Goal: Contribute content: Contribute content

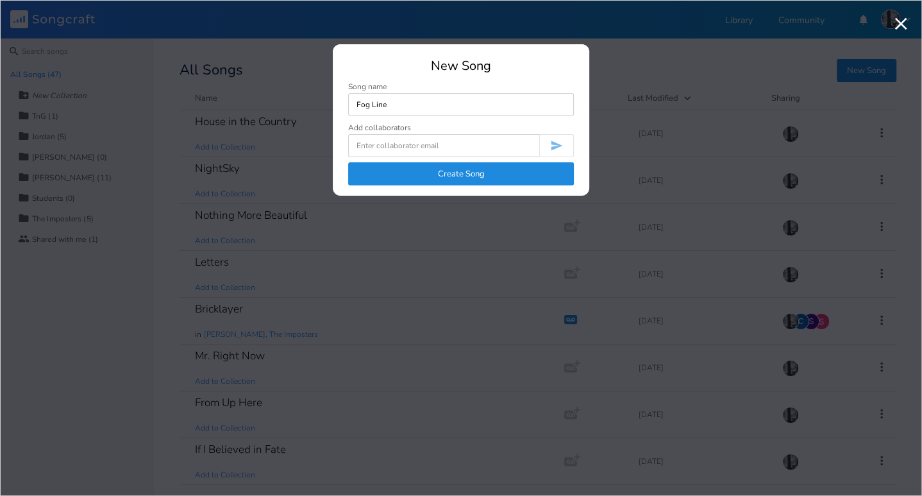
type input "Fog Line"
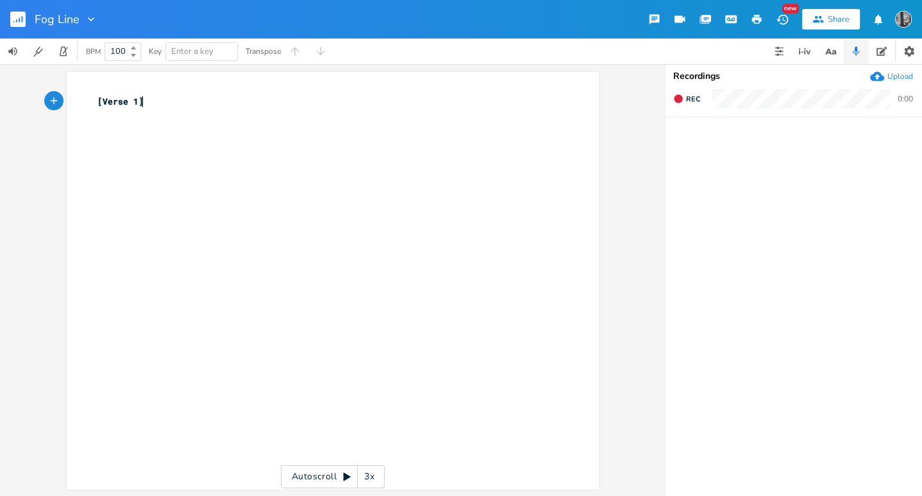
paste textarea "1"
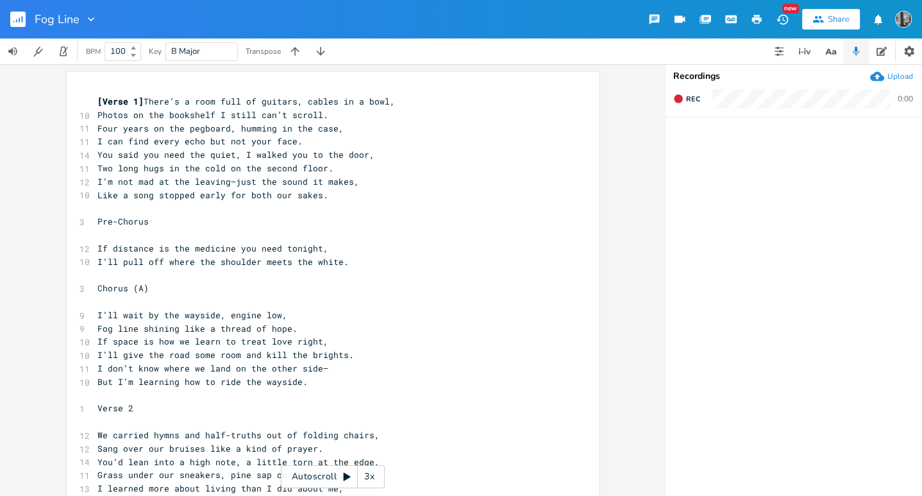
type textarea "[Verse 1"
drag, startPoint x: 135, startPoint y: 99, endPoint x: 70, endPoint y: 97, distance: 65.5
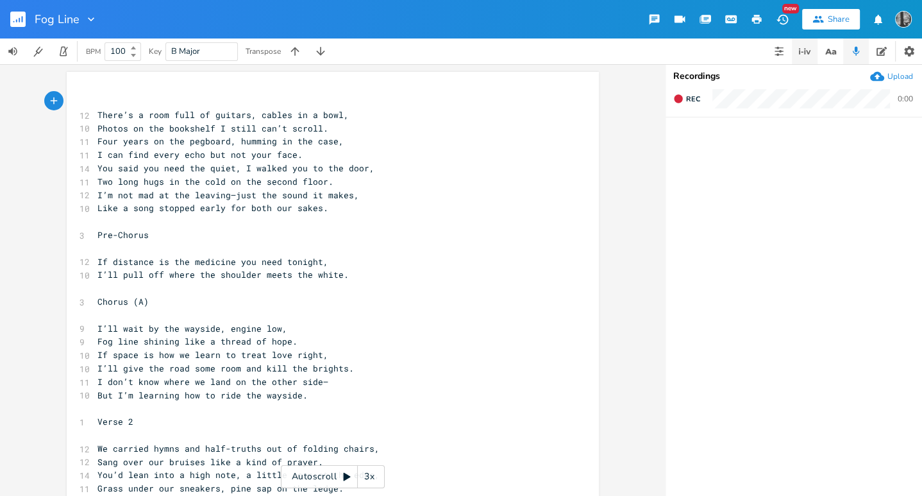
click at [797, 53] on icon "button" at bounding box center [804, 51] width 15 height 15
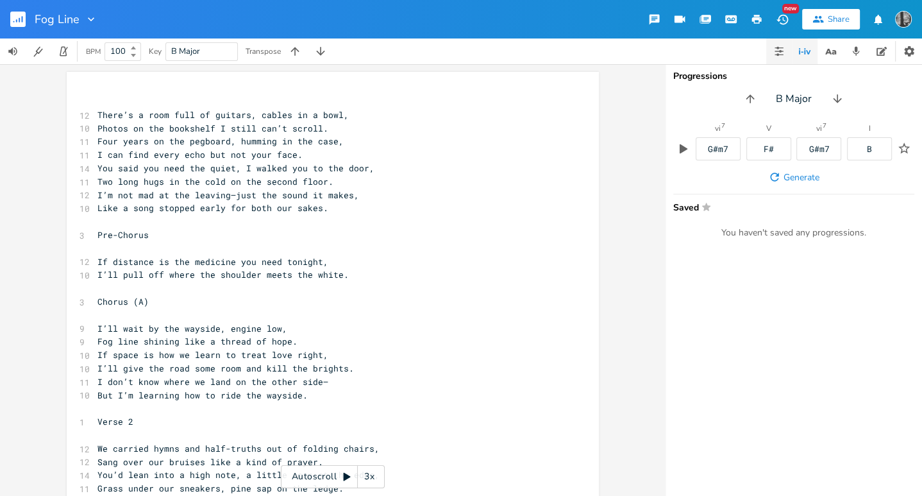
click at [777, 51] on icon "button" at bounding box center [779, 51] width 8 height 1
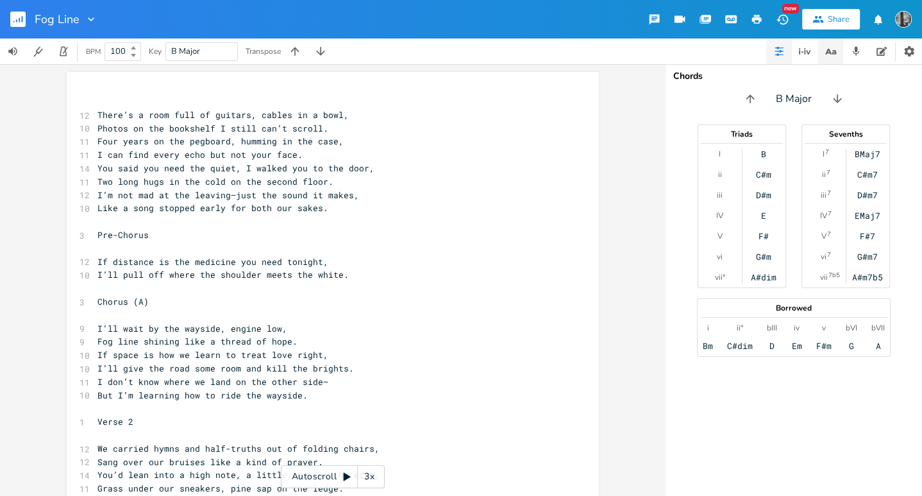
click at [833, 55] on icon "button" at bounding box center [831, 52] width 16 height 16
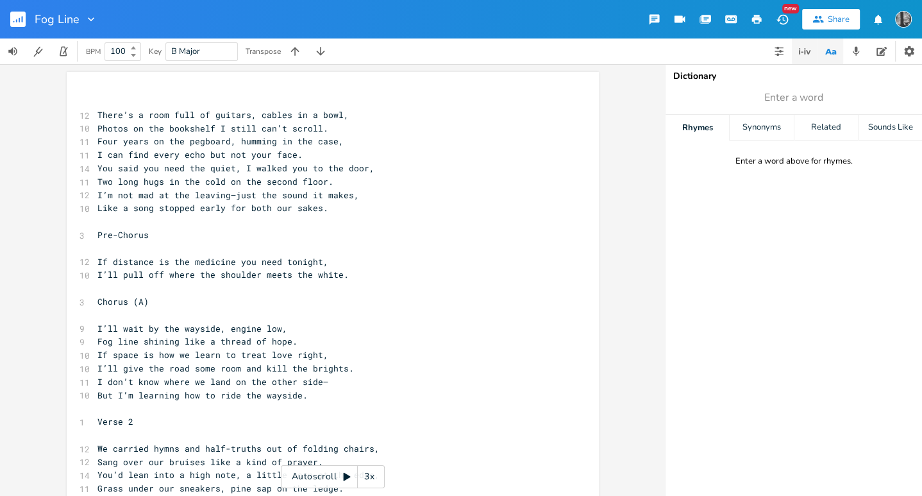
click at [800, 53] on icon "button" at bounding box center [804, 51] width 15 height 15
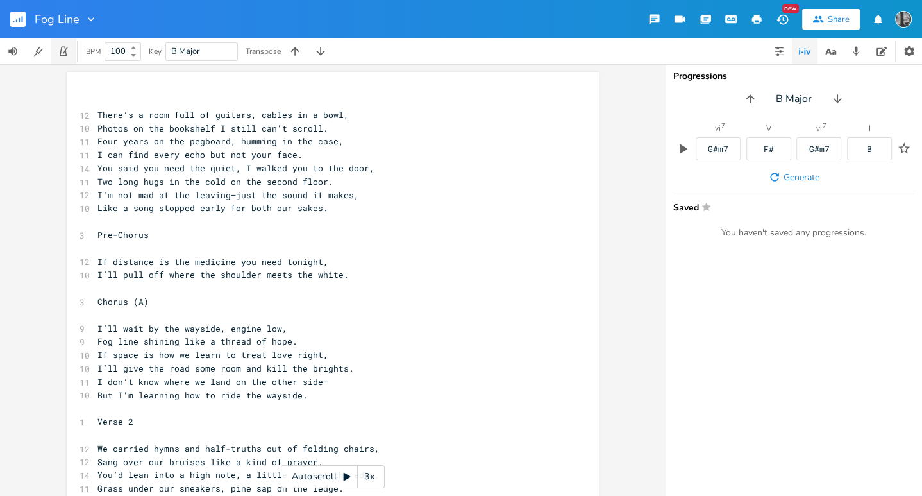
click at [63, 53] on icon "button" at bounding box center [65, 50] width 5 height 7
drag, startPoint x: 121, startPoint y: 52, endPoint x: 137, endPoint y: 105, distance: 55.0
click at [137, 105] on div "Fog Line New Share BPM 100 Key B Major Transpose x ​ 12 There’s a room full of …" at bounding box center [461, 248] width 922 height 496
drag, startPoint x: 134, startPoint y: 55, endPoint x: 165, endPoint y: 227, distance: 175.4
click at [165, 227] on div "Fog Line New Share BPM 99 Key B Major Transpose x ​ 12 There’s a room full of g…" at bounding box center [461, 248] width 922 height 496
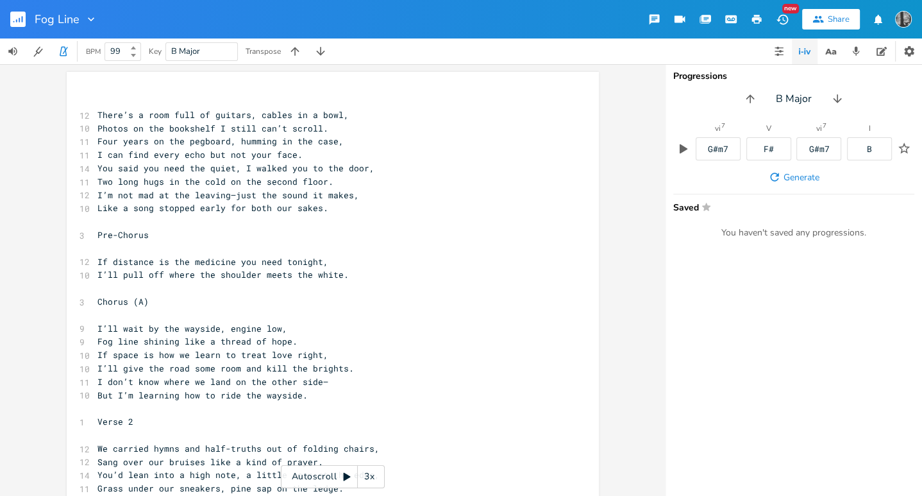
type input "9"
type input "82"
click at [60, 58] on button "Stop Metronome" at bounding box center [64, 51] width 26 height 26
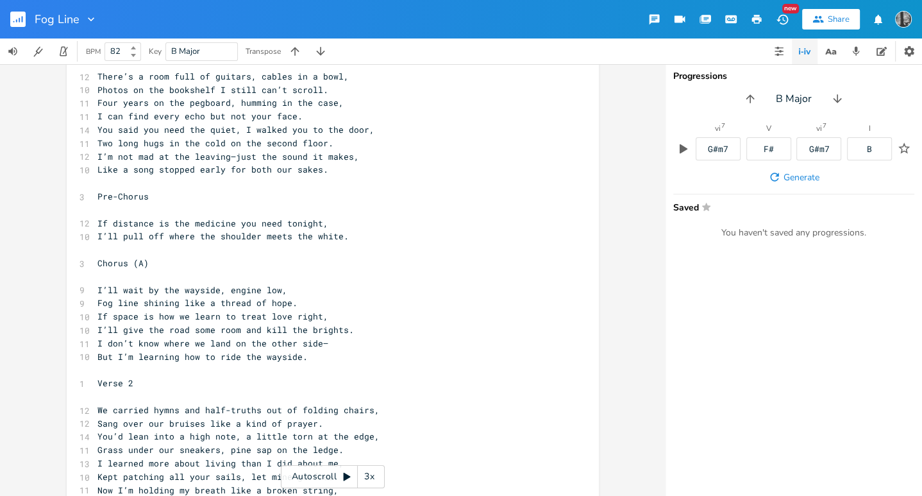
scroll to position [41, 0]
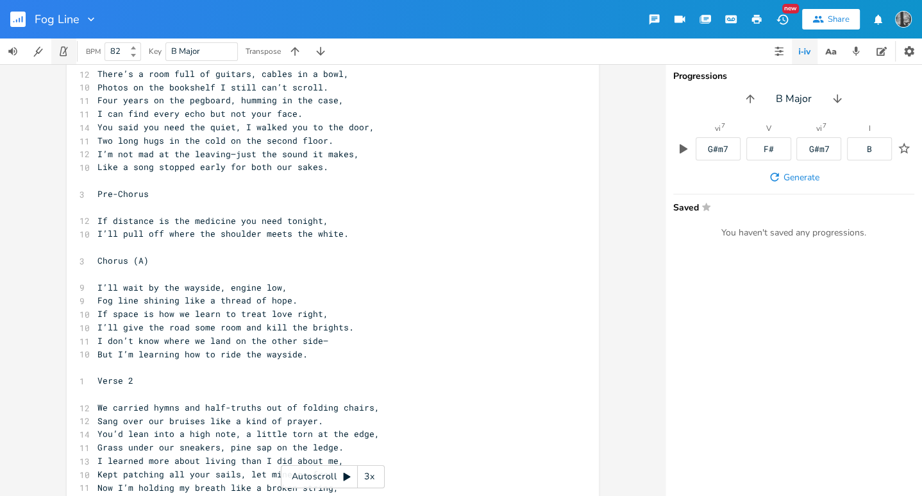
click at [62, 53] on icon "button" at bounding box center [64, 52] width 12 height 12
drag, startPoint x: 317, startPoint y: 145, endPoint x: 224, endPoint y: 142, distance: 92.4
click at [224, 142] on span "Two long hugs in the cold on the second floor." at bounding box center [215, 141] width 236 height 12
type textarea "nexr to"
type textarea "t to my car door"
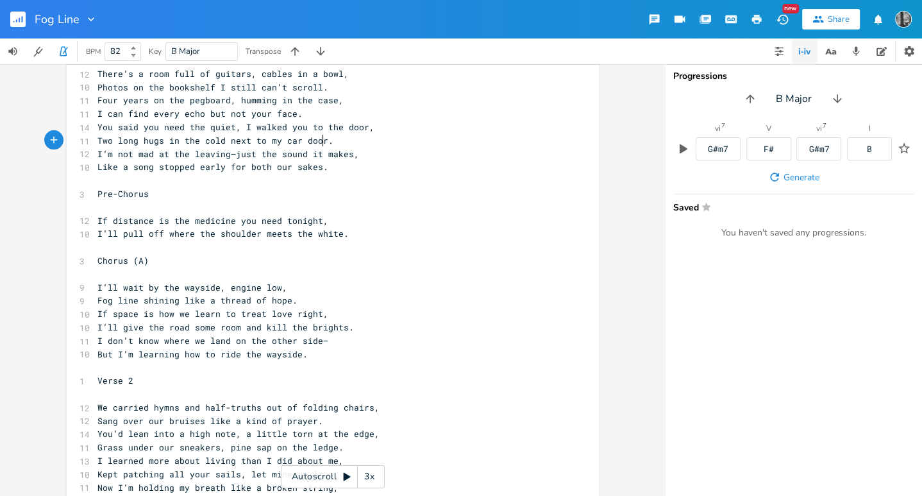
scroll to position [0, 61]
click at [67, 54] on icon "button" at bounding box center [64, 52] width 12 height 12
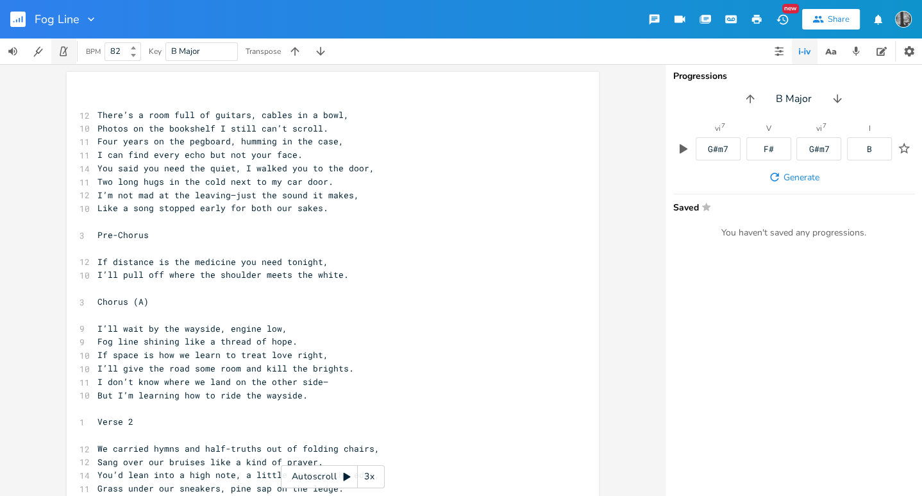
click at [67, 47] on icon "button" at bounding box center [65, 50] width 5 height 7
click at [58, 53] on icon "button" at bounding box center [64, 52] width 12 height 12
click at [66, 57] on button "button" at bounding box center [64, 51] width 26 height 26
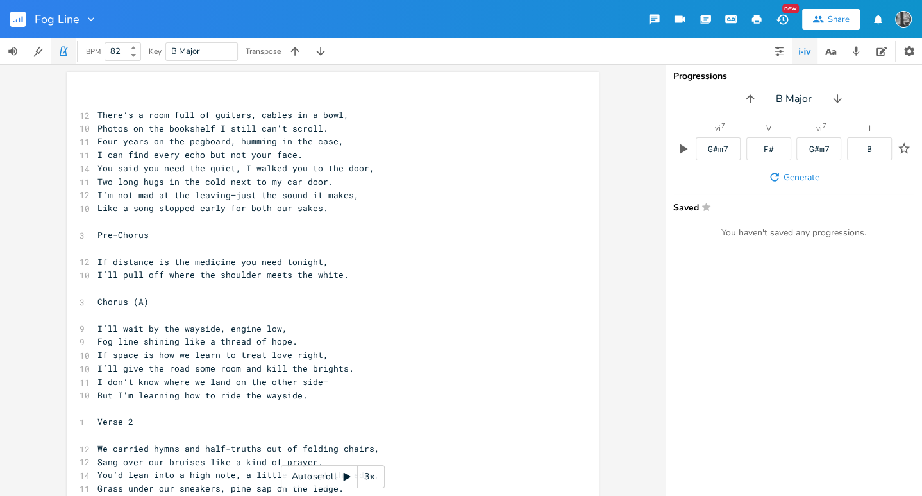
click at [66, 57] on button "button" at bounding box center [64, 51] width 26 height 26
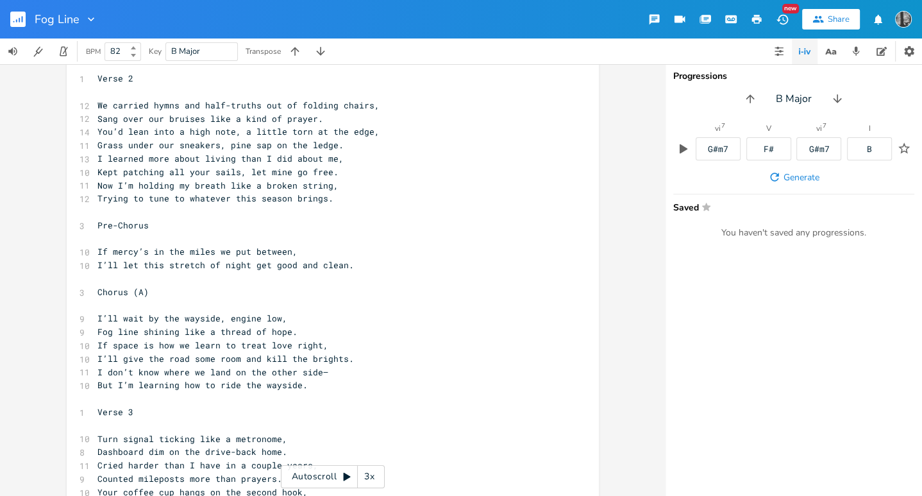
click at [216, 249] on span "If mercy’s in the miles we put between," at bounding box center [197, 252] width 200 height 12
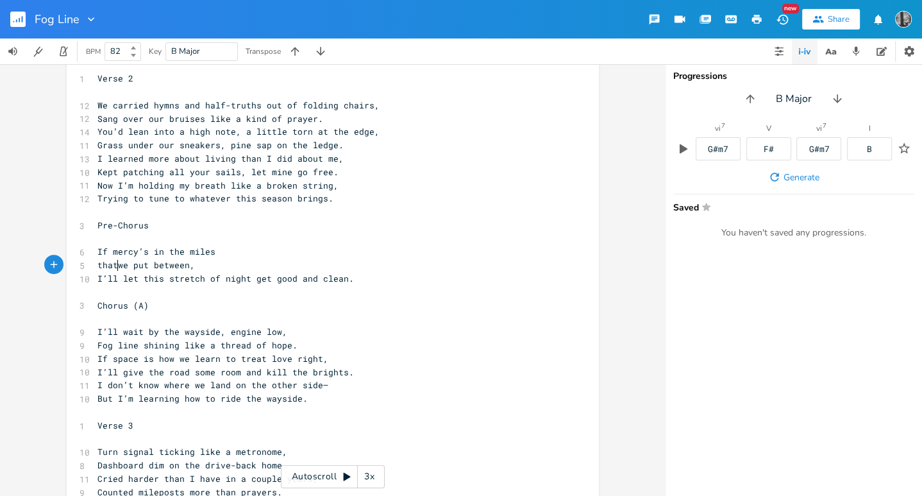
type textarea "that"
click at [248, 274] on span "I’ll let this stretch of night get good and clean." at bounding box center [225, 279] width 257 height 12
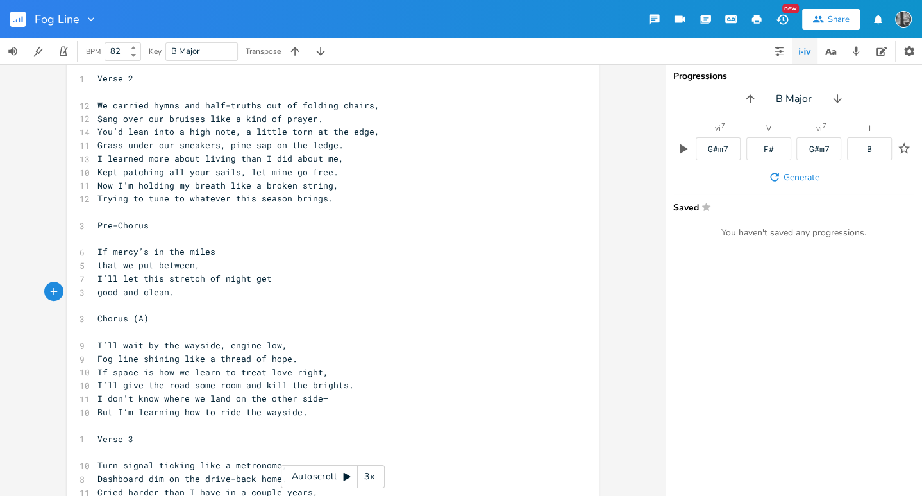
click at [246, 276] on span "I’ll let this stretch of night get" at bounding box center [184, 279] width 174 height 12
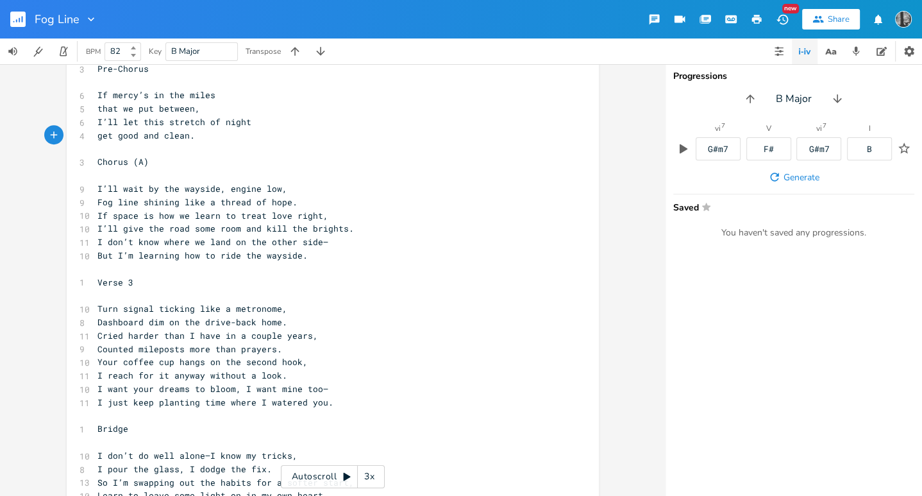
scroll to position [494, 0]
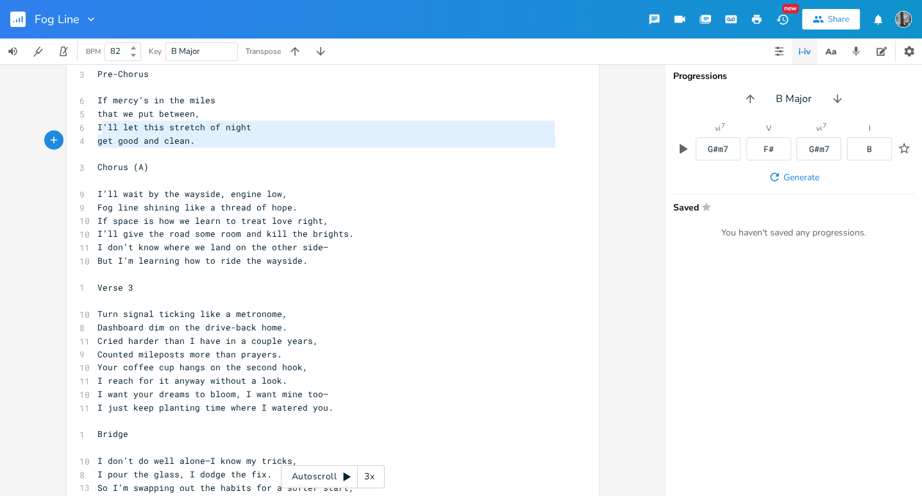
type textarea "’ll let this stretch of night get good and clean."
drag, startPoint x: 99, startPoint y: 127, endPoint x: 137, endPoint y: 156, distance: 47.6
click at [137, 156] on div "​ 12 There’s a room full of guitars, cables in a bowl, 10 Photos on the bookshe…" at bounding box center [326, 153] width 463 height 1107
click at [137, 156] on pre "​" at bounding box center [326, 154] width 463 height 13
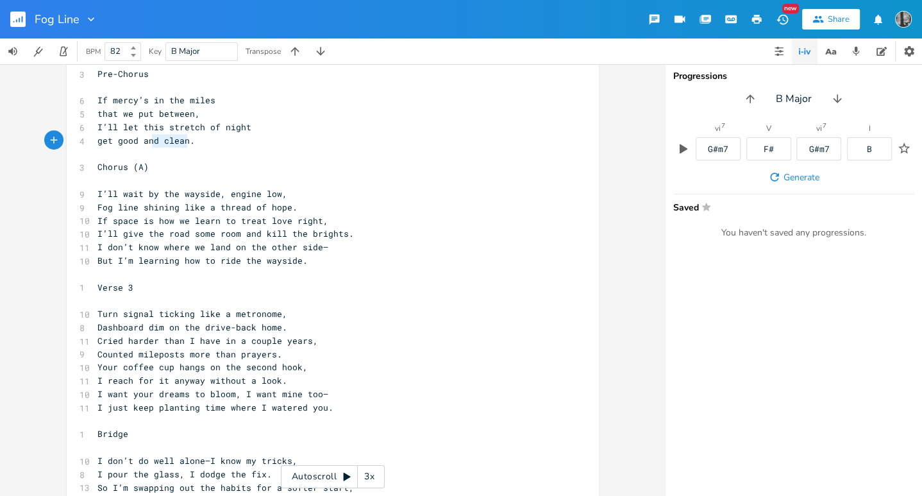
type textarea "d and clean"
drag, startPoint x: 181, startPoint y: 144, endPoint x: 128, endPoint y: 144, distance: 53.9
click at [127, 144] on span "get good and clean." at bounding box center [145, 141] width 97 height 12
click at [160, 196] on span "I’ll wait by the wayside, engine low," at bounding box center [192, 194] width 190 height 12
click at [171, 198] on span "I’ll wait by the wayside, engine low," at bounding box center [192, 194] width 190 height 12
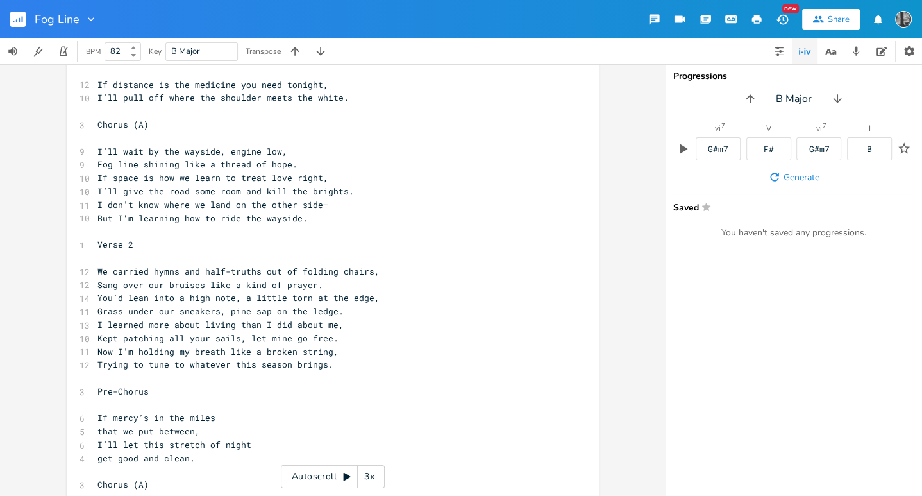
scroll to position [0, 0]
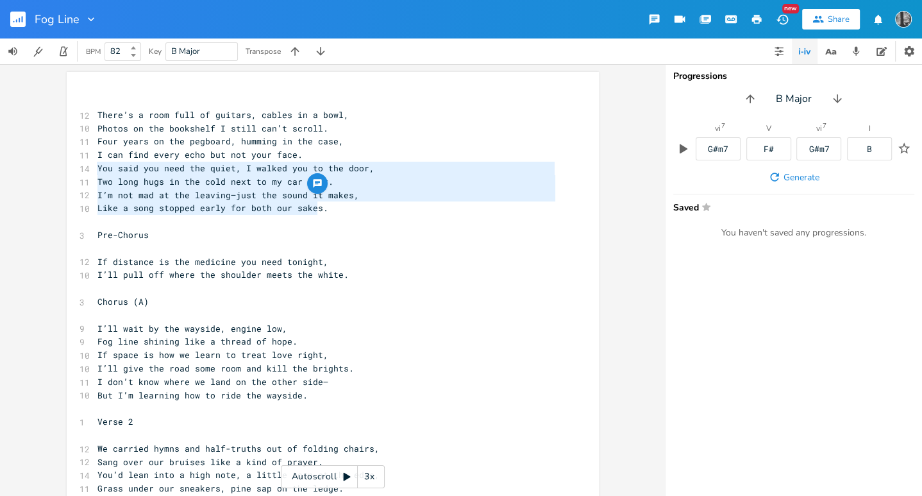
type textarea "You said you need the quiet, I walked you to the door, Two long hugs in the col…"
drag, startPoint x: 90, startPoint y: 171, endPoint x: 320, endPoint y: 208, distance: 232.6
click at [105, 312] on pre "​" at bounding box center [326, 314] width 463 height 13
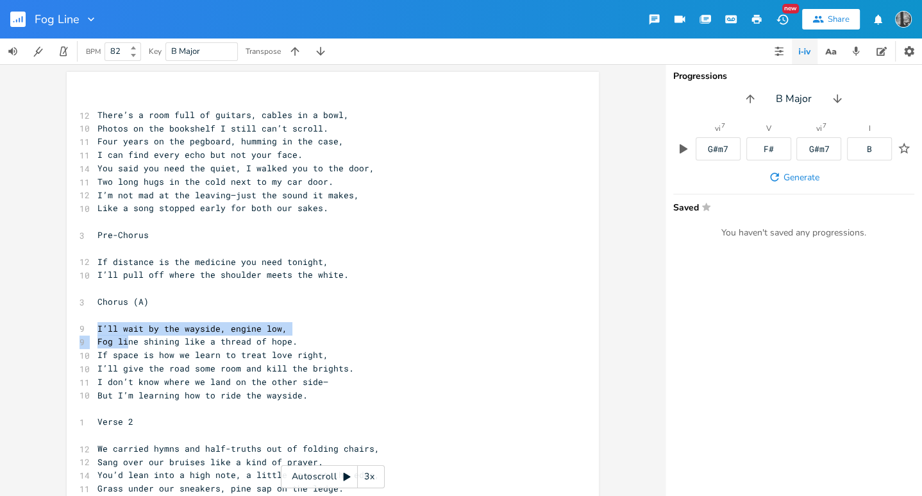
drag, startPoint x: 87, startPoint y: 331, endPoint x: 121, endPoint y: 342, distance: 35.7
click at [190, 375] on pre "I don’t know where we land on the other side—" at bounding box center [326, 381] width 463 height 13
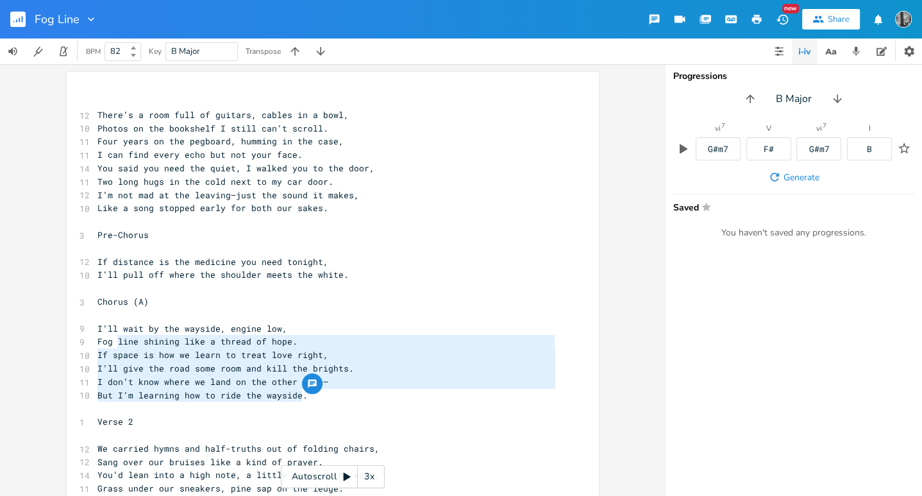
type textarea "I’ll wait by the wayside, engine low, Fog line shining like a thread of hope. I…"
drag, startPoint x: 333, startPoint y: 399, endPoint x: 84, endPoint y: 333, distance: 258.1
click at [473, 332] on pre "I’ll wait by the wayside, engine low," at bounding box center [326, 328] width 463 height 13
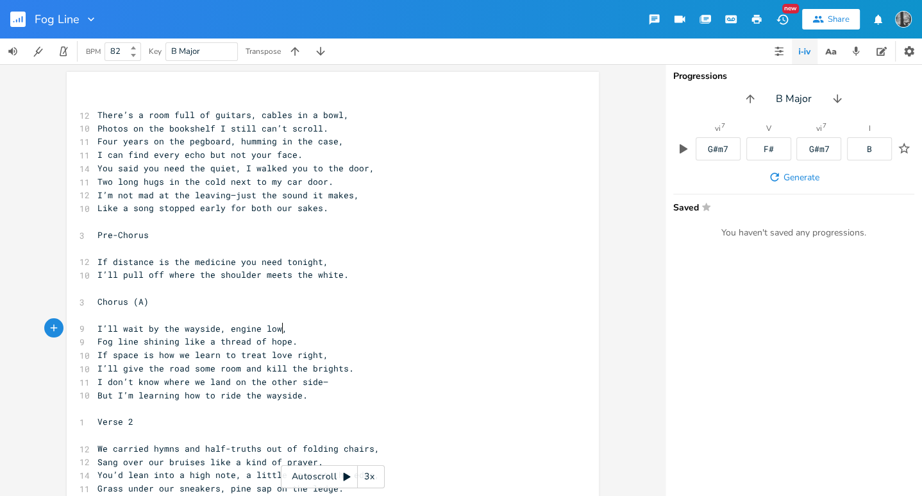
scroll to position [63, 0]
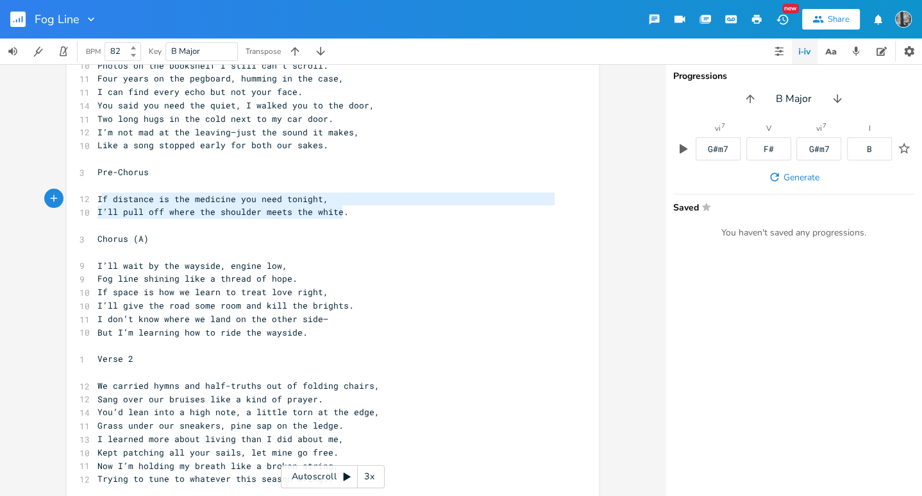
type textarea "If distance is the medicine you need tonight, I’ll pull off where the shoulder …"
drag, startPoint x: 348, startPoint y: 211, endPoint x: 78, endPoint y: 199, distance: 270.2
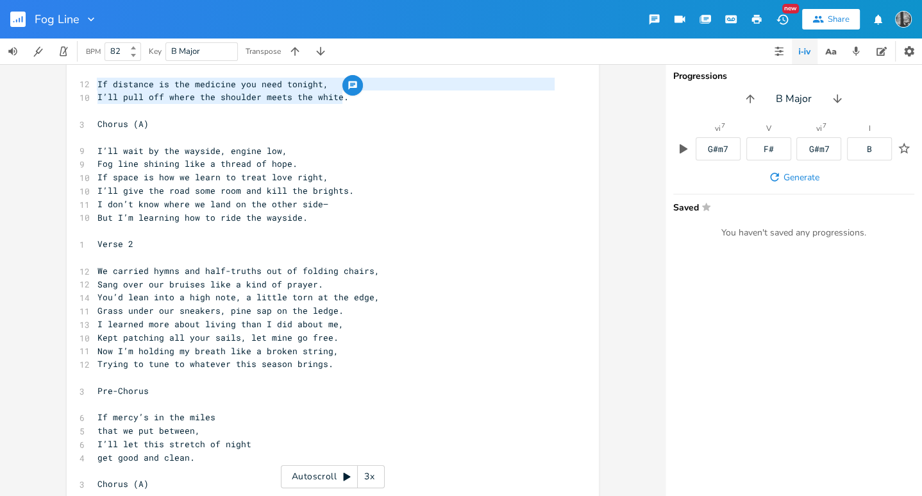
scroll to position [178, 0]
drag, startPoint x: 90, startPoint y: 323, endPoint x: 167, endPoint y: 329, distance: 77.9
click at [167, 329] on div "If distance is the medicine you need tonight, I’ll pull off where the shoulder …" at bounding box center [333, 468] width 532 height 1148
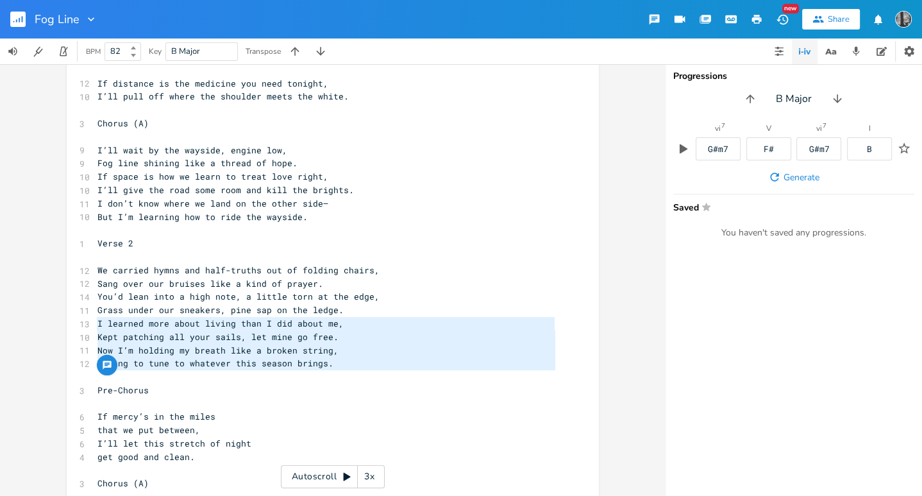
type textarea "I learned more about living than I did about me, Kept patching all your sails, …"
drag, startPoint x: 94, startPoint y: 325, endPoint x: 325, endPoint y: 364, distance: 234.8
click at [325, 364] on div "​ 12 There’s a room full of guitars, cables in a bowl, 10 Photos on the bookshe…" at bounding box center [326, 470] width 463 height 1107
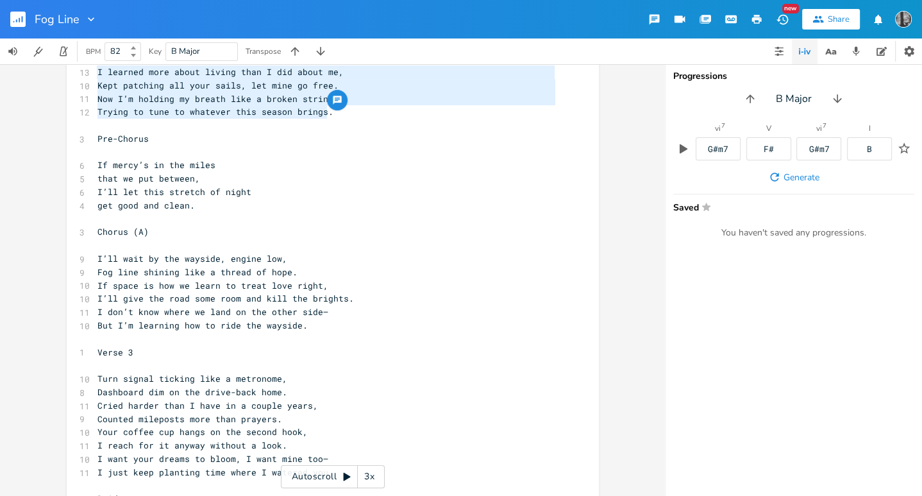
scroll to position [432, 0]
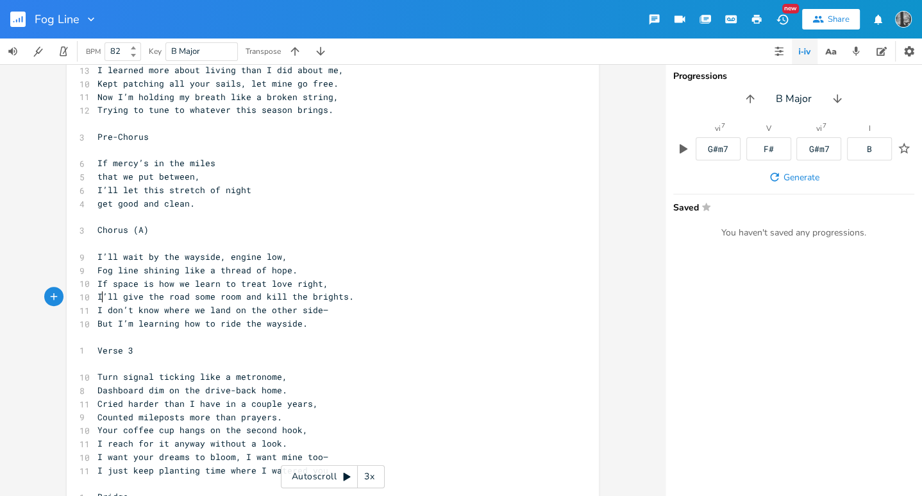
click at [97, 291] on span "I’ll give the road some room and kill the brights." at bounding box center [225, 297] width 257 height 12
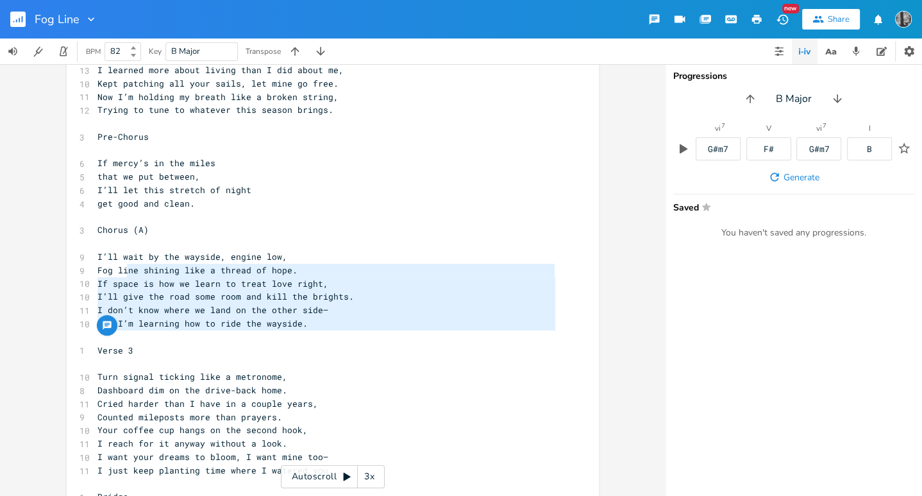
type textarea "the road some room and kill the brights. I don’t know where we land on the othe…"
drag, startPoint x: 323, startPoint y: 339, endPoint x: 144, endPoint y: 291, distance: 184.7
click at [144, 291] on div "​ 12 There’s a room full of guitars, cables in a bowl, 10 Photos on the bookshe…" at bounding box center [326, 216] width 463 height 1107
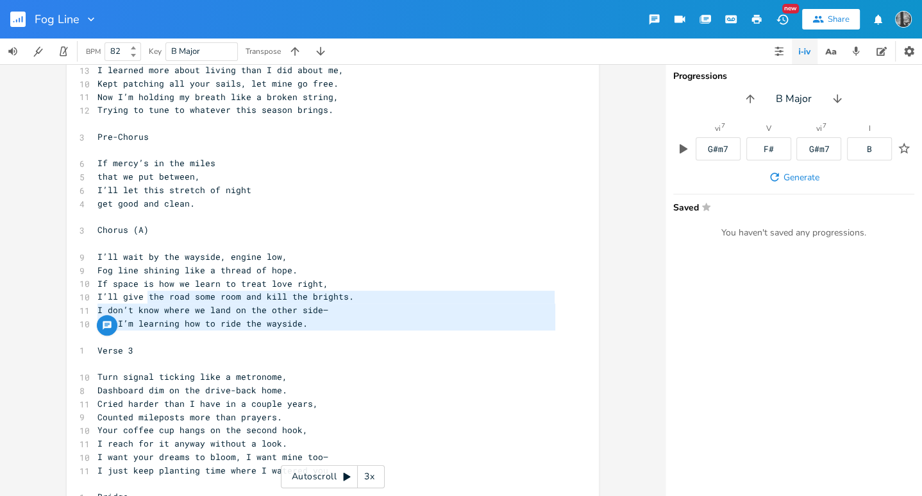
click at [144, 291] on span "I’ll give the road some room and kill the brights." at bounding box center [225, 297] width 257 height 12
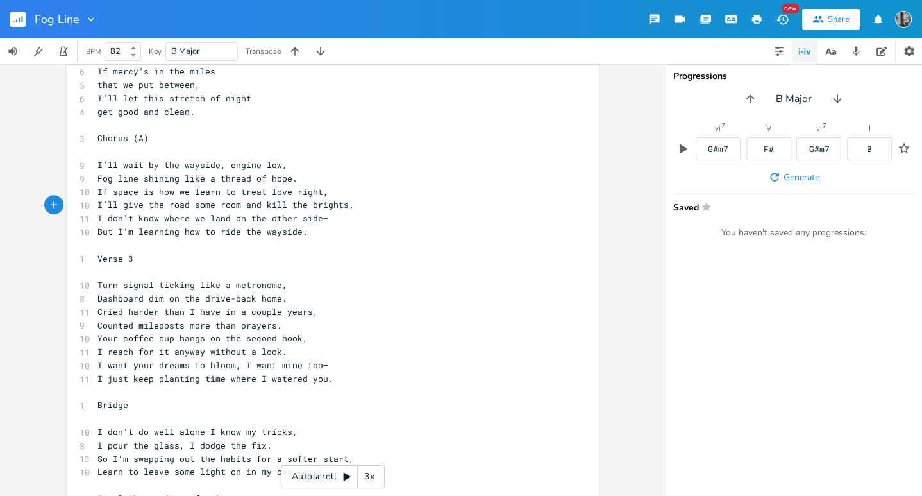
scroll to position [525, 0]
click at [355, 300] on pre "Dashboard dim on the drive-back home." at bounding box center [326, 297] width 463 height 13
type textarea "Lorem’i d sita cons ad elitsed, doeius te i utla, Etdolo ma ali enimadmin V qui…"
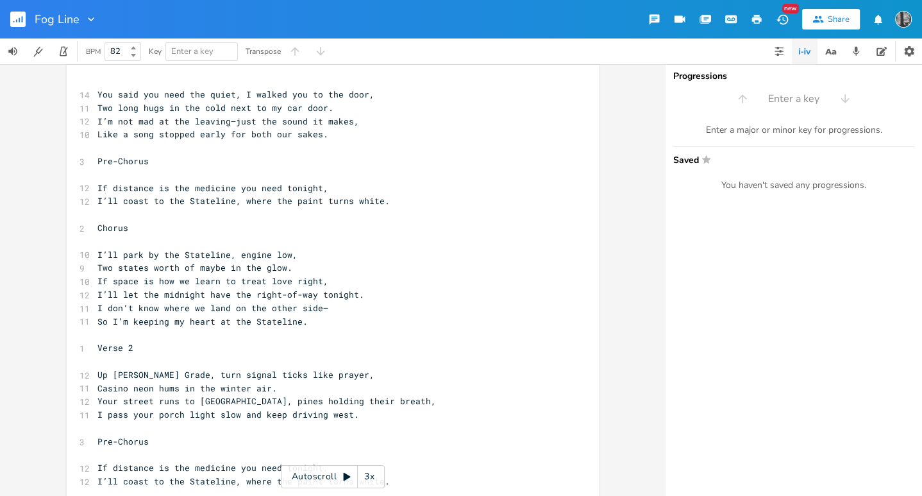
scroll to position [0, 0]
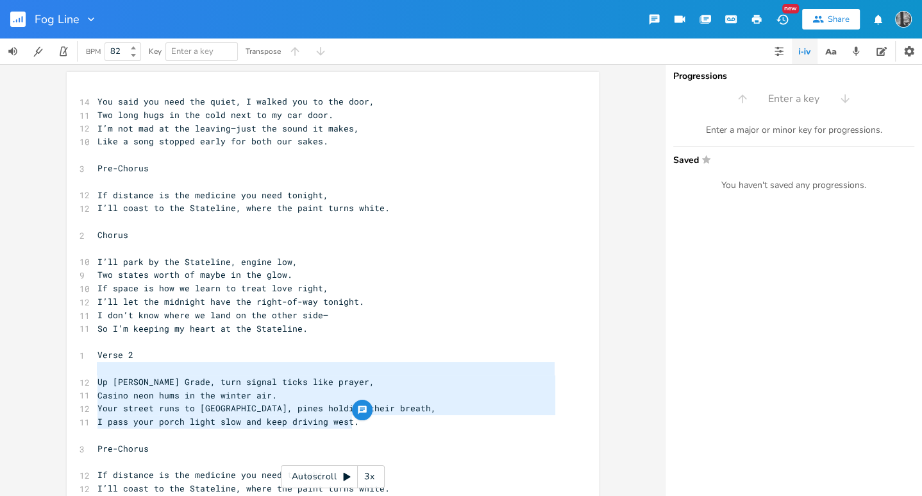
type textarea "[PERSON_NAME] Grade, turn signal ticks like prayer, Casino neon hums in the win…"
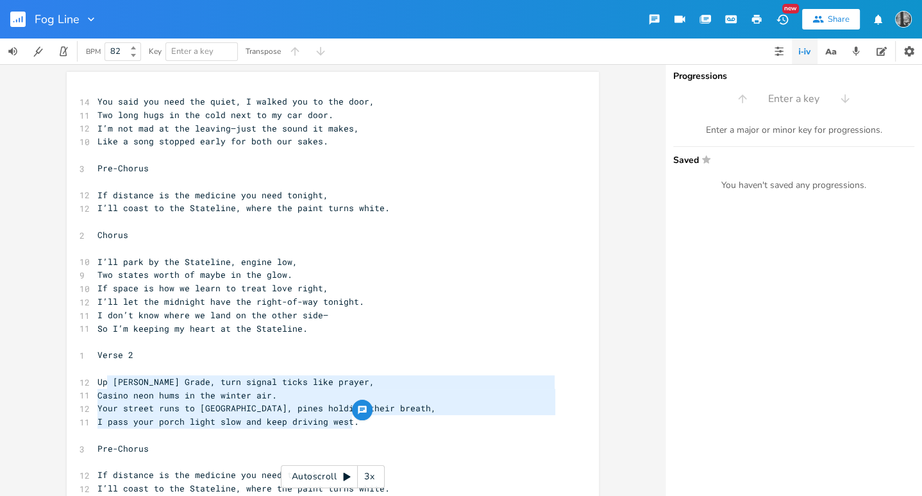
drag, startPoint x: 388, startPoint y: 424, endPoint x: 101, endPoint y: 377, distance: 290.5
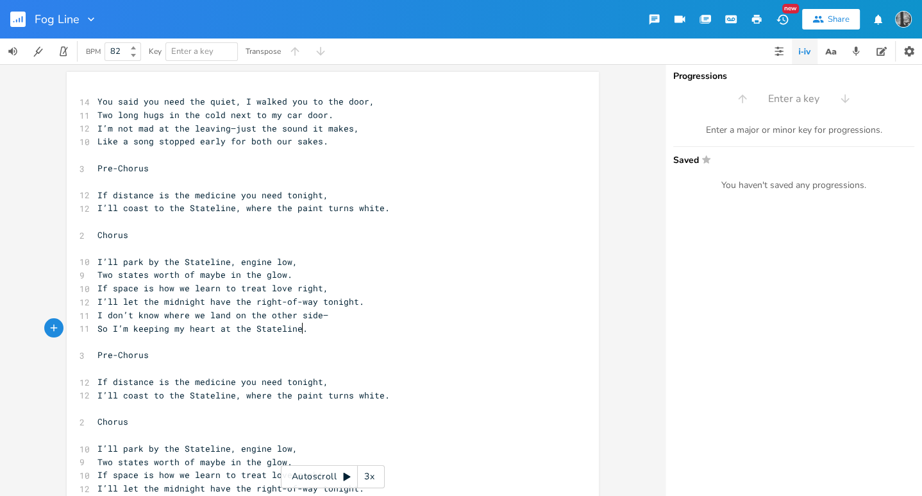
click at [332, 147] on pre "Like a song stopped early for both our sakes." at bounding box center [326, 141] width 463 height 13
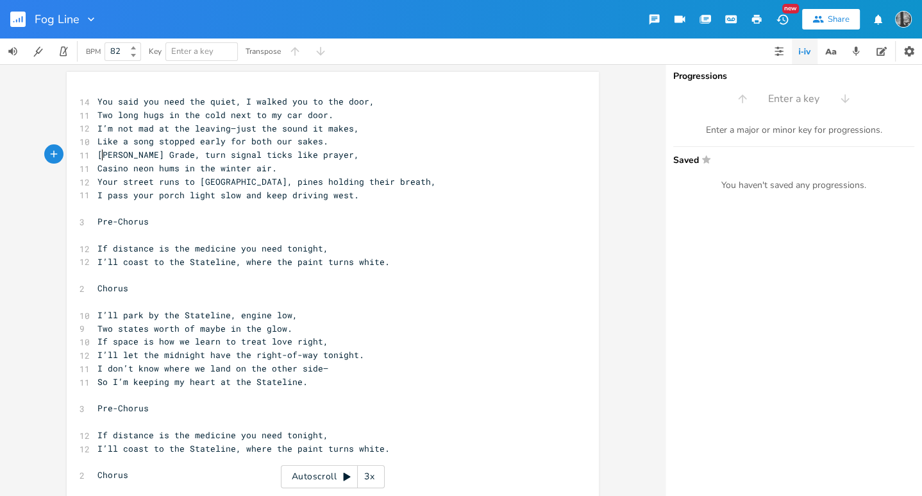
click at [101, 158] on span "[PERSON_NAME] Grade, turn signal ticks like prayer," at bounding box center [228, 155] width 262 height 12
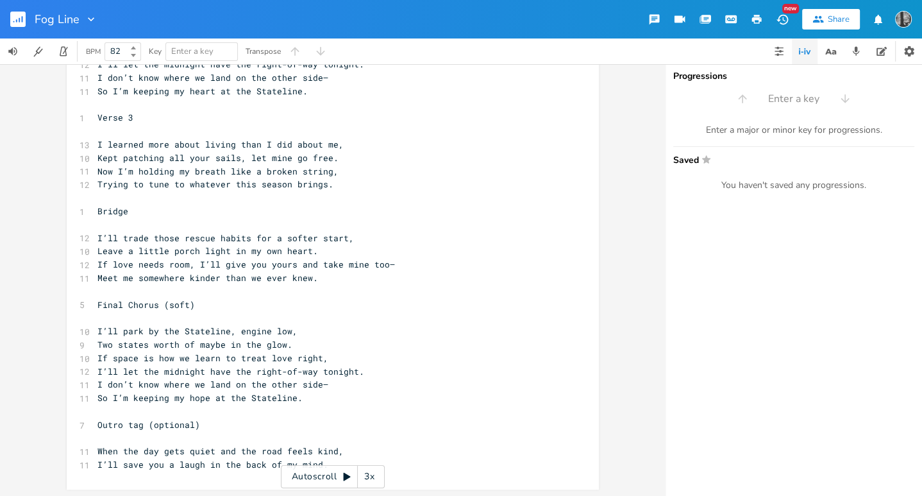
scroll to position [478, 0]
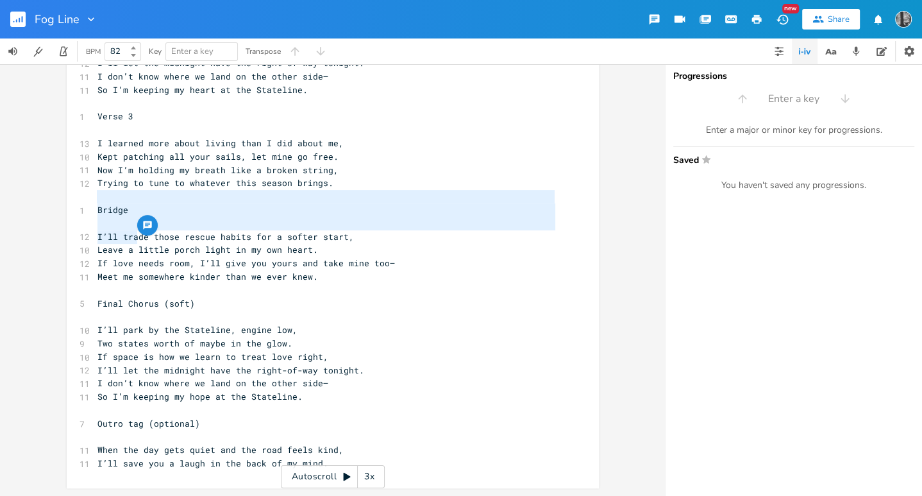
type textarea "Bridge"
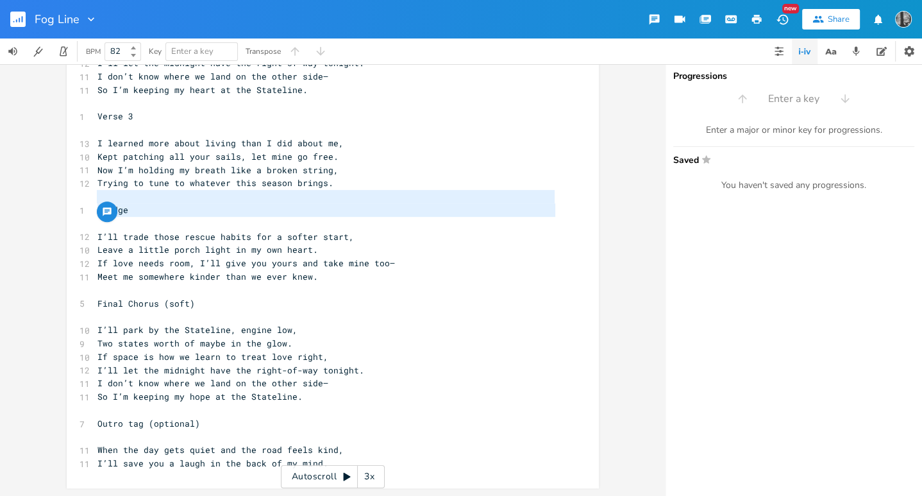
drag, startPoint x: 144, startPoint y: 202, endPoint x: 135, endPoint y: 228, distance: 27.2
click at [135, 228] on div "14 You said you need the quiet, I walked you to the door, 11 Two long hugs in t…" at bounding box center [326, 43] width 463 height 854
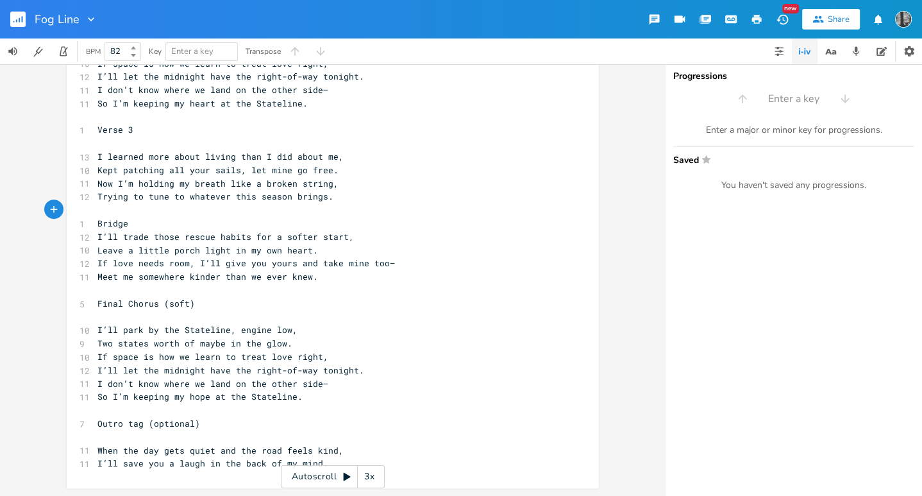
scroll to position [451, 0]
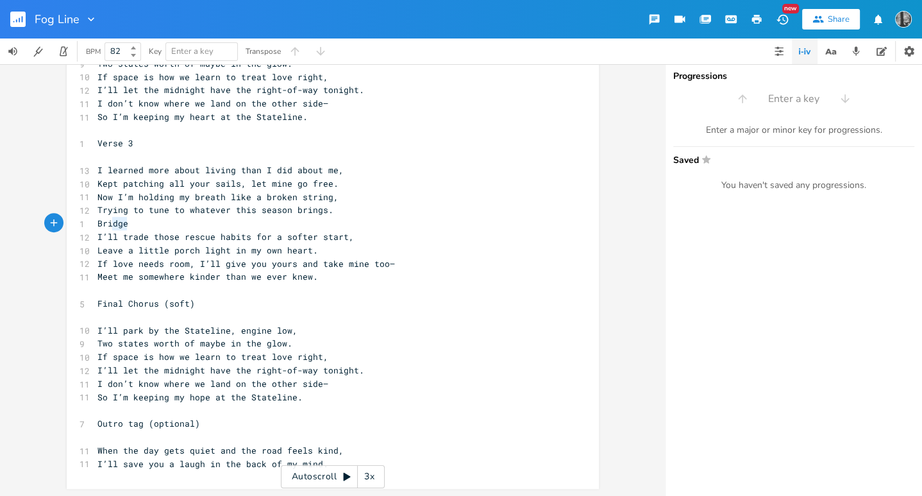
type textarea "Bridge"
drag, startPoint x: 137, startPoint y: 227, endPoint x: 81, endPoint y: 223, distance: 56.0
click at [81, 223] on div "Bridge x 14 You said you need the quiet, I walked you to the door, 11 Two long …" at bounding box center [333, 54] width 532 height 868
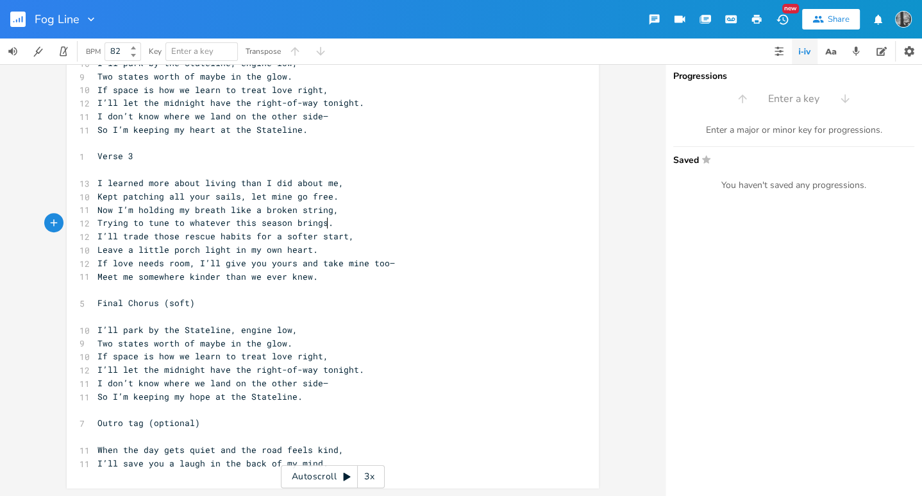
scroll to position [438, 0]
click at [134, 156] on pre "Verse 3" at bounding box center [326, 156] width 463 height 13
type textarea "2"
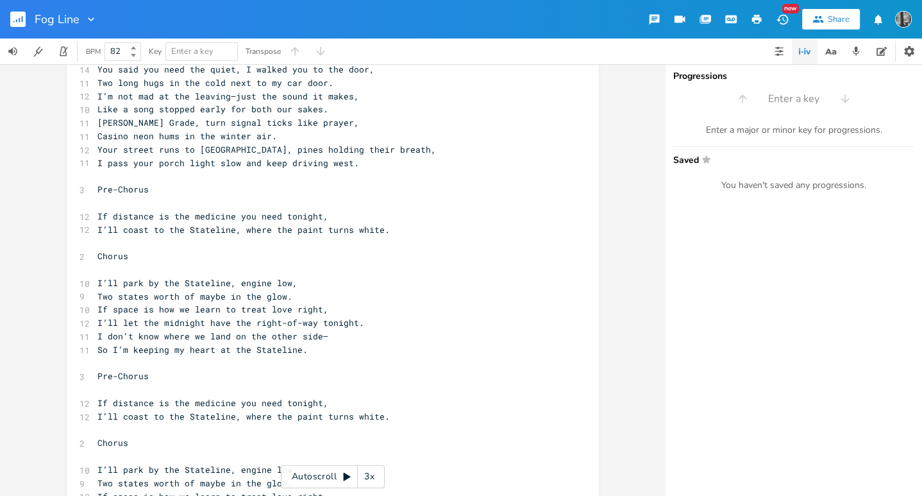
scroll to position [0, 0]
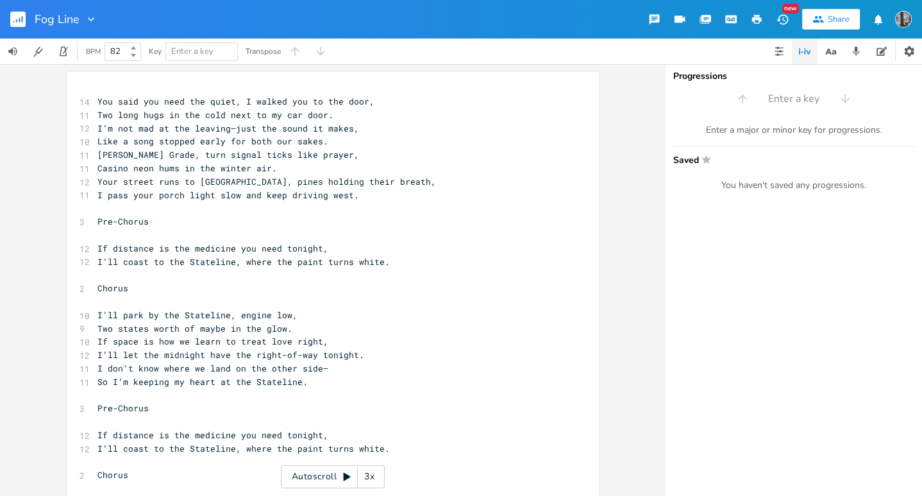
click at [244, 101] on span "You said you need the quiet, I walked you to the door," at bounding box center [235, 102] width 277 height 12
type textarea "as i"
click at [311, 103] on span "You said you need the quiet, as i walked you to the door," at bounding box center [243, 102] width 292 height 12
type textarea "r"
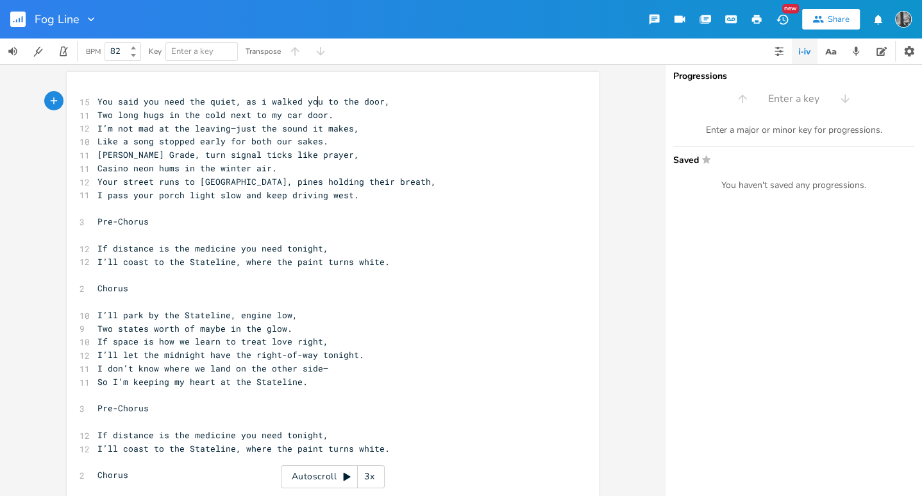
scroll to position [0, 3]
type textarea "to"
drag, startPoint x: 135, startPoint y: 121, endPoint x: 164, endPoint y: 117, distance: 29.7
click at [164, 117] on pre "Two long hugs in the cold next to my car door." at bounding box center [326, 114] width 463 height 13
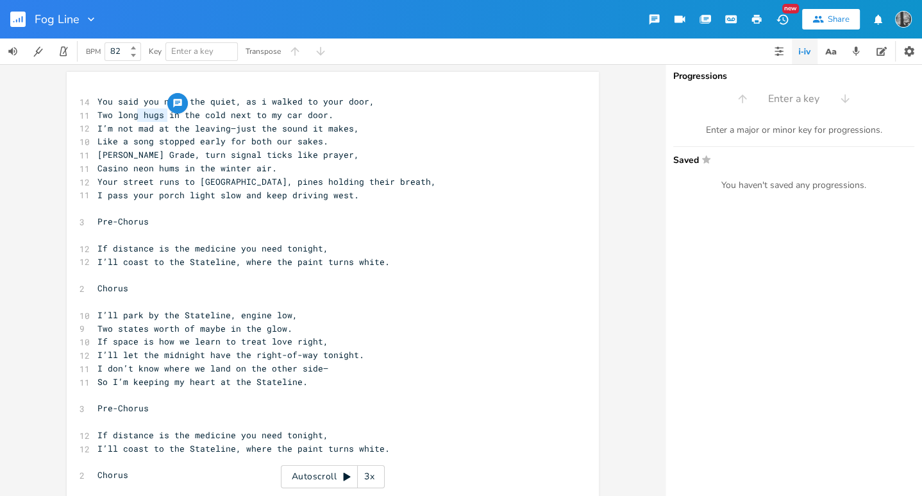
type textarea "hugs"
click at [154, 119] on span "Two long hugs in the cold next to my car door." at bounding box center [215, 115] width 236 height 12
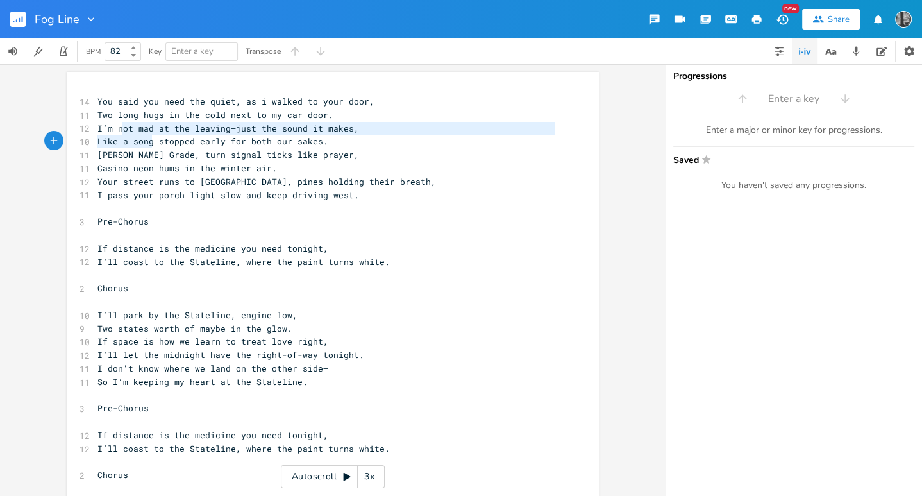
type textarea "ot mad at the leaving—just the sound it makes, Like a song stopped early for bo…"
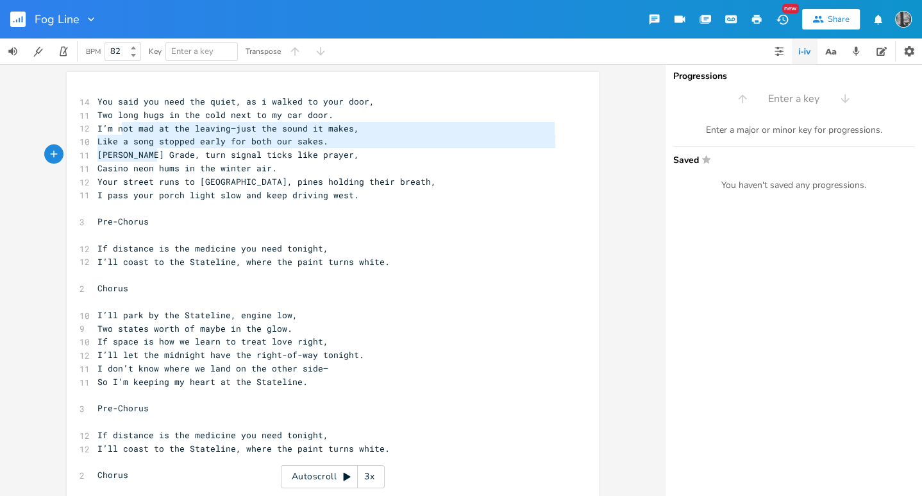
drag, startPoint x: 119, startPoint y: 128, endPoint x: 155, endPoint y: 158, distance: 46.9
click at [155, 158] on div "14 You said you need the quiet, as i walked to your door, 11 Two long hugs in t…" at bounding box center [326, 502] width 463 height 814
click at [224, 134] on pre "I’m not mad at the leaving—just the sound it makes," at bounding box center [326, 128] width 463 height 13
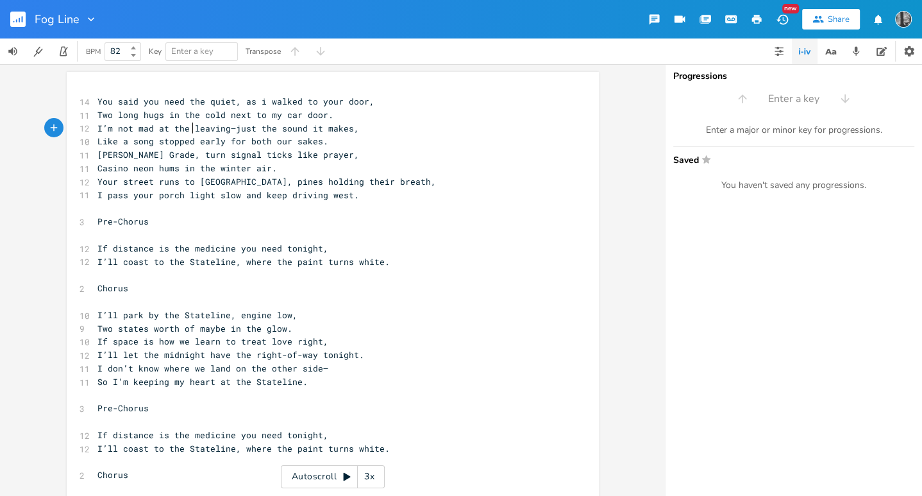
click at [187, 130] on span "I’m not mad at the leaving—just the sound it makes," at bounding box center [228, 128] width 262 height 12
type textarea "sound"
drag, startPoint x: 299, startPoint y: 130, endPoint x: 273, endPoint y: 133, distance: 25.8
click at [273, 133] on span "I’m not mad at the leaving—just the sound it makes," at bounding box center [228, 128] width 262 height 12
click at [315, 127] on span "I’m not mad at the leaving—just the sound it makes," at bounding box center [228, 128] width 262 height 12
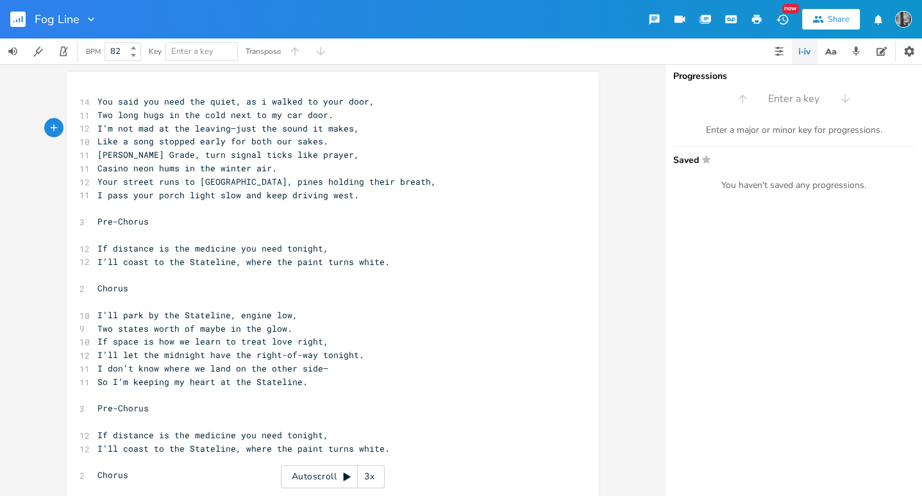
click at [172, 160] on span "[PERSON_NAME] Grade, turn signal ticks like prayer," at bounding box center [228, 155] width 262 height 12
click at [293, 101] on span "You said you need the quiet, as i walked to your door," at bounding box center [235, 102] width 277 height 12
type textarea "ited by"
type textarea "to my ca"
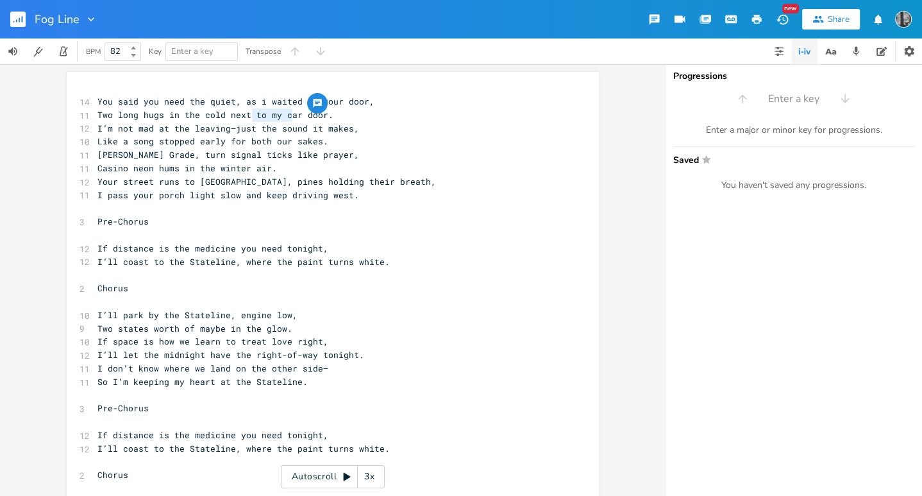
drag, startPoint x: 250, startPoint y: 118, endPoint x: 291, endPoint y: 117, distance: 40.4
click at [291, 117] on span "Two long hugs in the cold next to my car door." at bounding box center [215, 115] width 236 height 12
click at [358, 167] on pre "Casino neon hums in the winter air." at bounding box center [326, 168] width 463 height 13
type textarea "my car doo"
drag, startPoint x: 316, startPoint y: 116, endPoint x: 258, endPoint y: 115, distance: 57.1
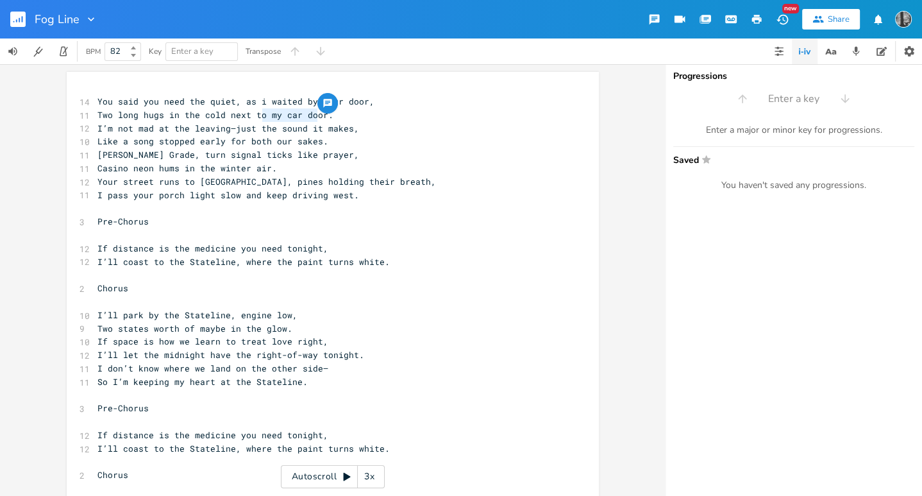
click at [258, 115] on span "Two long hugs in the cold next to my car door." at bounding box center [215, 115] width 236 height 12
type textarea "my car door"
drag, startPoint x: 265, startPoint y: 118, endPoint x: 320, endPoint y: 116, distance: 55.2
click at [320, 116] on span "Two long hugs in the cold next to my car door." at bounding box center [215, 115] width 236 height 12
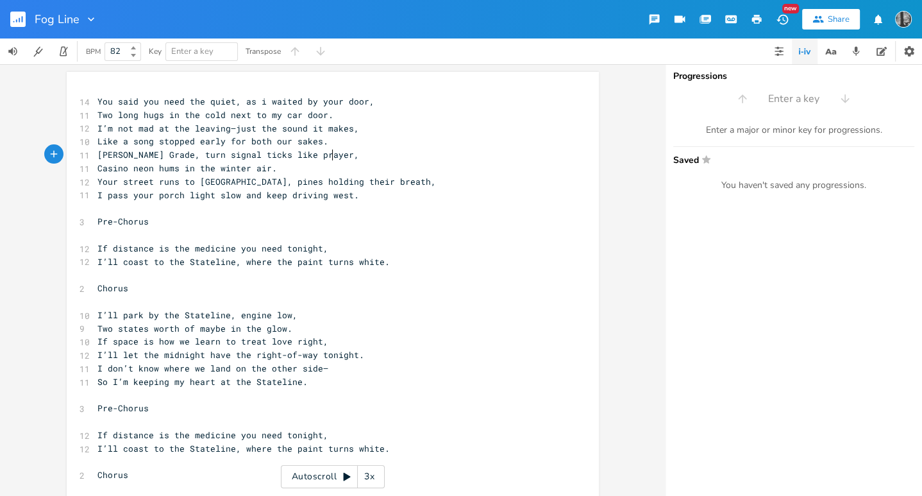
click at [351, 159] on pre "[PERSON_NAME] Grade, turn signal ticks like prayer," at bounding box center [326, 154] width 463 height 13
click at [519, 386] on pre "So I’m keeping my heart at the Stateline." at bounding box center [326, 381] width 463 height 13
click at [189, 328] on span "Two states worth of maybe in the glow." at bounding box center [194, 329] width 195 height 12
type textarea "eaving"
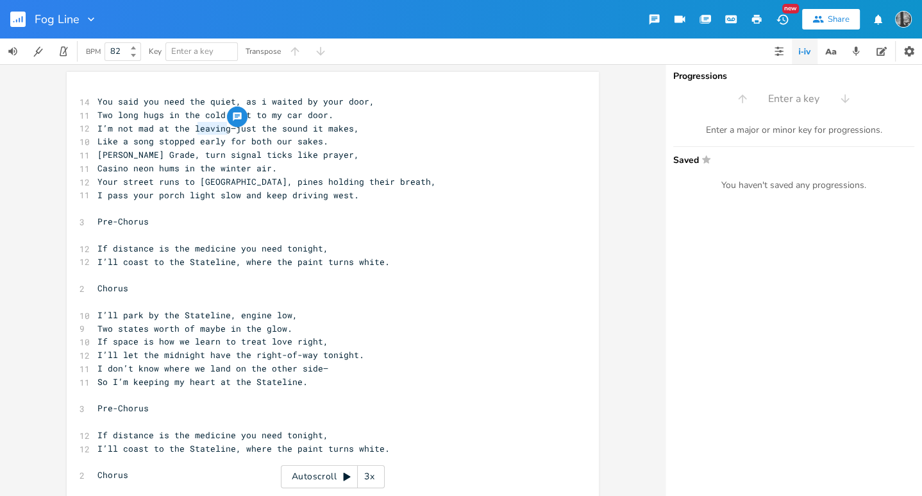
drag, startPoint x: 222, startPoint y: 130, endPoint x: 193, endPoint y: 132, distance: 28.9
click at [193, 132] on span "I’m not mad at the leaving—just the sound it makes," at bounding box center [228, 128] width 262 height 12
type textarea "breaks"
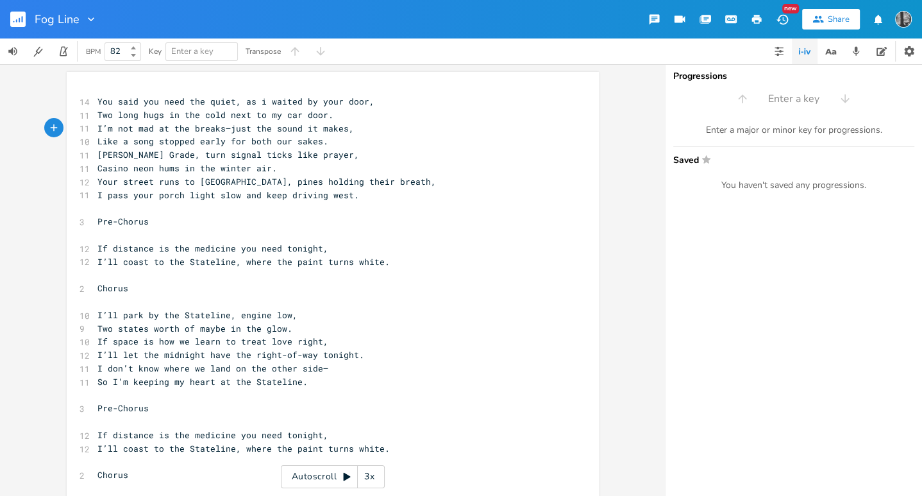
click at [332, 102] on span "You said you need the quiet, as i waited by your door," at bounding box center [235, 102] width 277 height 12
drag, startPoint x: 334, startPoint y: 103, endPoint x: 264, endPoint y: 106, distance: 70.7
click at [264, 106] on span "You said you need the quiet, as i waited by your door," at bounding box center [235, 102] width 277 height 12
type textarea "held the car"
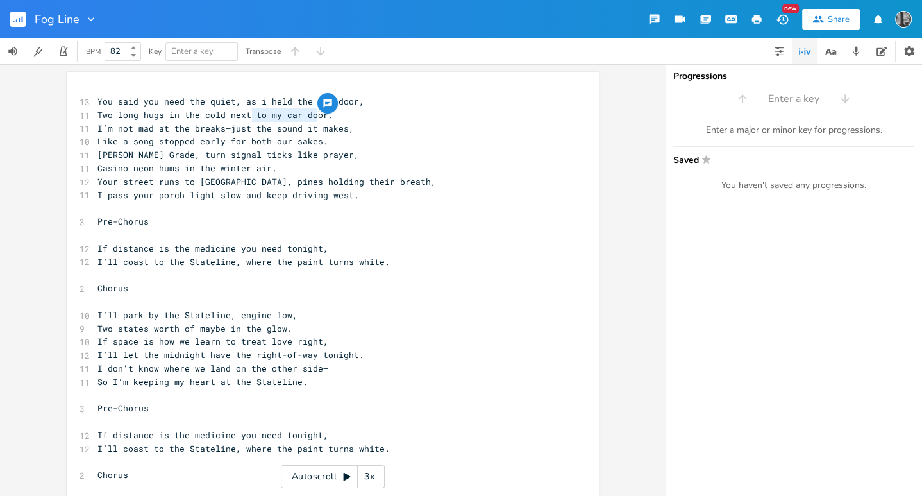
type textarea "to my car door"
drag, startPoint x: 248, startPoint y: 117, endPoint x: 316, endPoint y: 114, distance: 68.7
click at [316, 114] on span "Two long hugs in the cold next to my car door." at bounding box center [215, 115] width 236 height 12
type textarea "on the ground floor"
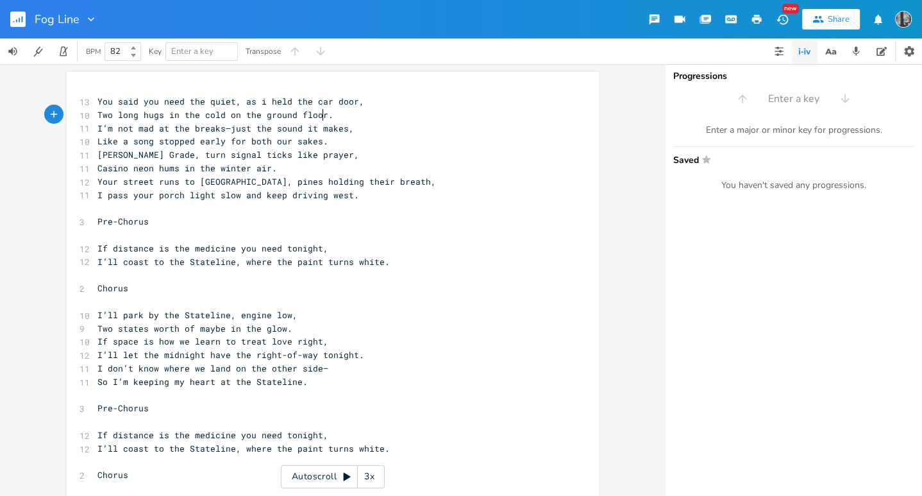
scroll to position [0, 72]
drag, startPoint x: 178, startPoint y: 155, endPoint x: 321, endPoint y: 158, distance: 143.1
click at [321, 158] on span "[PERSON_NAME] Grade, turn signal ticks like prayer," at bounding box center [228, 155] width 262 height 12
type textarea "covered in snow and. red lights"
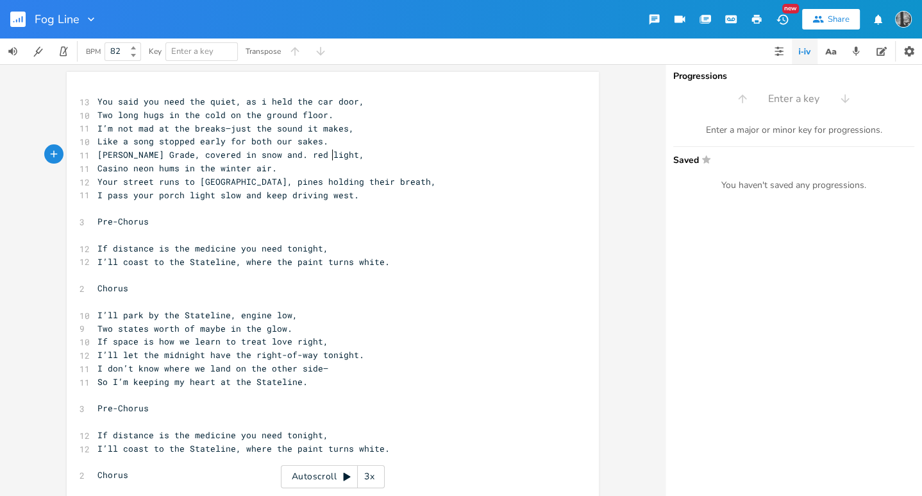
scroll to position [0, 117]
click at [263, 169] on span "Casino neon hums in the winter air." at bounding box center [187, 168] width 180 height 12
type textarea "turn signal ticks like prayer"
click at [303, 173] on pre "Casino neon hums in the winter air." at bounding box center [326, 168] width 463 height 13
click at [232, 155] on span "[PERSON_NAME] Grade, turn signal ticks like prayer," at bounding box center [228, 155] width 262 height 12
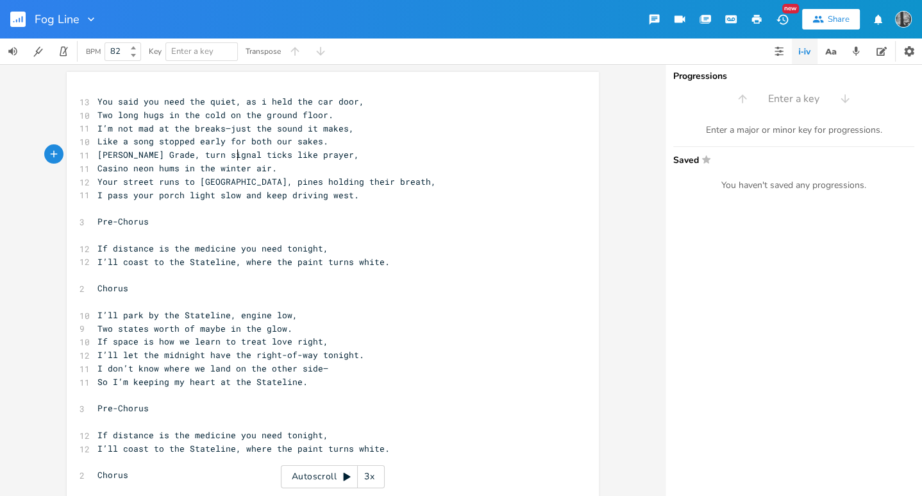
type textarea "s"
type textarea "soc"
type textarea "close"
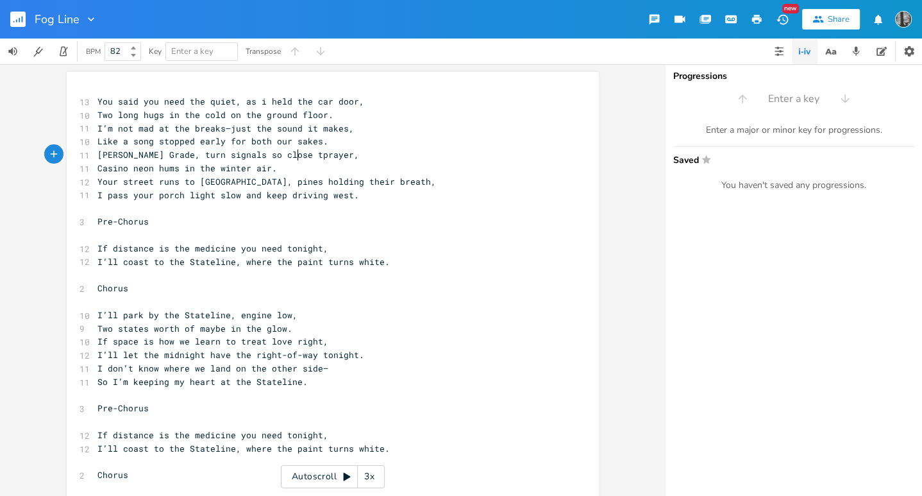
type textarea "to"
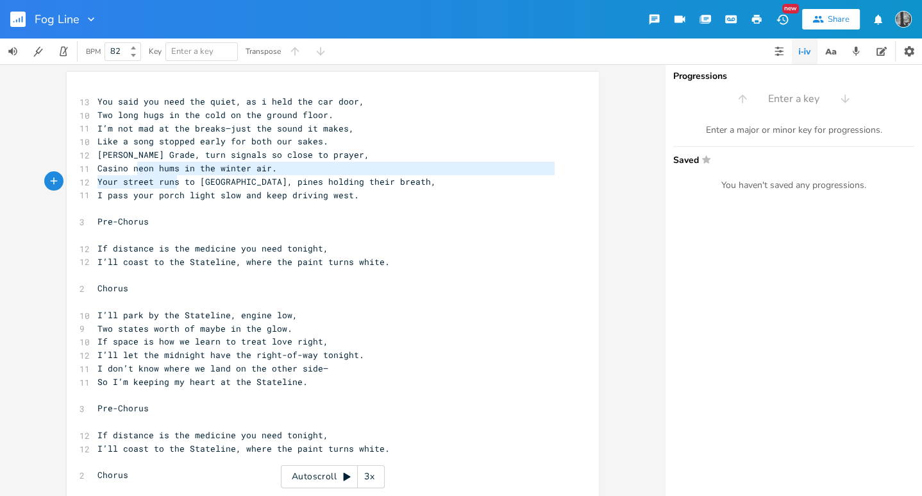
type textarea "eon hums in the winter air. Your street runs"
drag, startPoint x: 133, startPoint y: 165, endPoint x: 176, endPoint y: 177, distance: 45.3
click at [176, 177] on div "13 You said you need the quiet, as i held the car door, 10 Two long hugs in the…" at bounding box center [326, 502] width 463 height 814
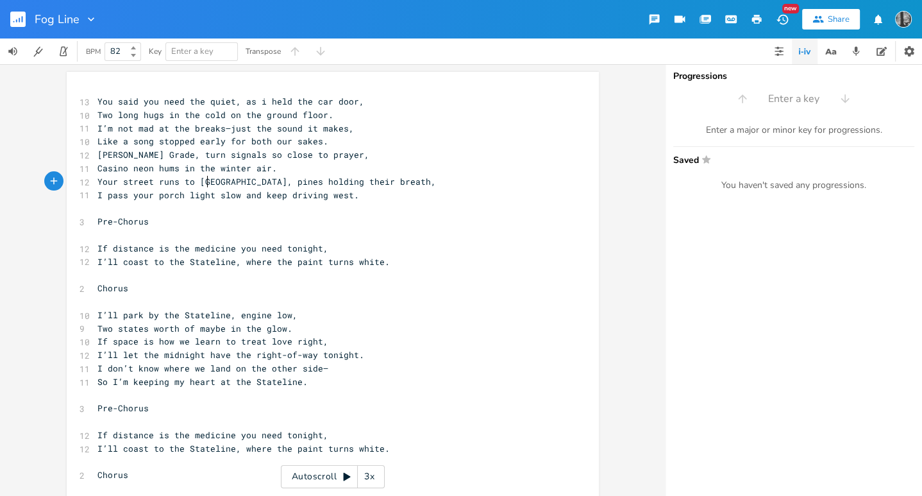
click at [205, 179] on span "Your street runs to [GEOGRAPHIC_DATA], pines holding their breath," at bounding box center [266, 182] width 339 height 12
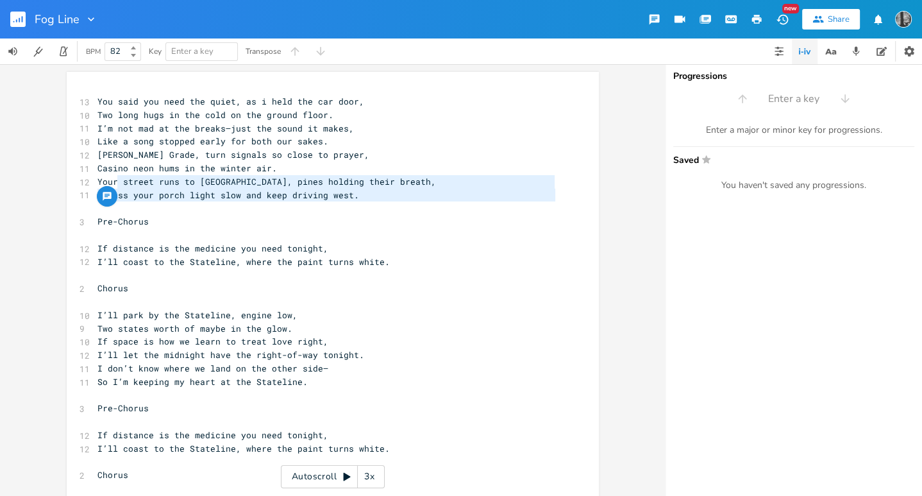
drag, startPoint x: 115, startPoint y: 183, endPoint x: 164, endPoint y: 203, distance: 52.6
click at [164, 203] on div "13 You said you need the quiet, as i held the car door, 10 Two long hugs in the…" at bounding box center [326, 502] width 463 height 814
type textarea "street runs to [GEOGRAPHIC_DATA], pines holding their breath, I pass your porch…"
click at [203, 195] on span "I pass your porch light slow and keep driving west." at bounding box center [228, 195] width 262 height 12
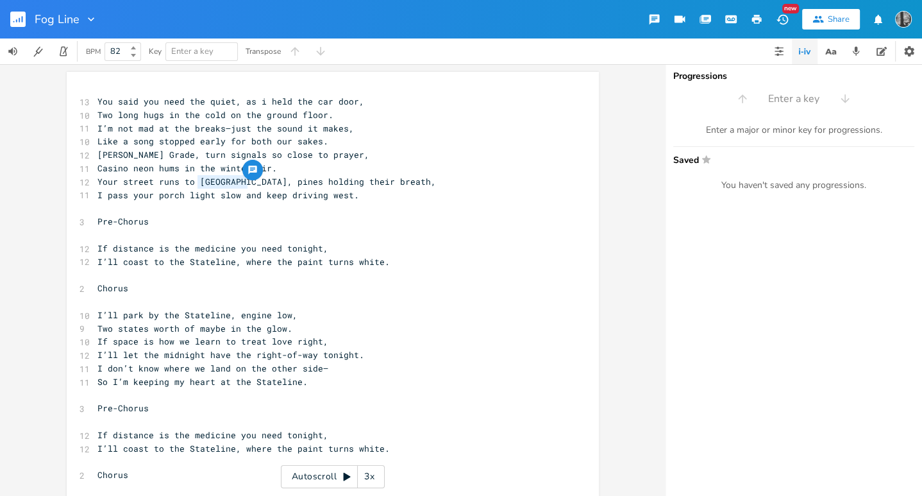
type textarea "Zephyr Cove"
drag, startPoint x: 192, startPoint y: 180, endPoint x: 248, endPoint y: 185, distance: 56.0
click at [248, 185] on span "Your street runs to [GEOGRAPHIC_DATA], pines holding their breath," at bounding box center [266, 182] width 339 height 12
type textarea "filled with snow"
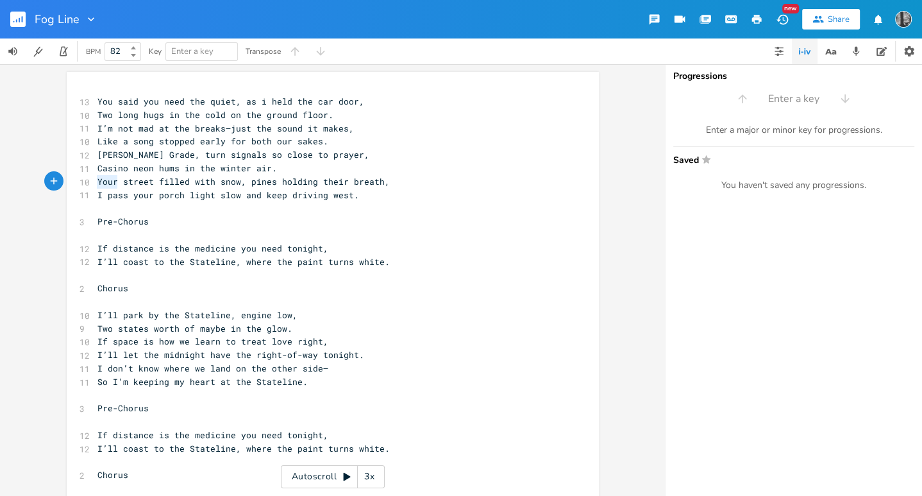
drag, startPoint x: 114, startPoint y: 186, endPoint x: 79, endPoint y: 184, distance: 34.7
click at [95, 184] on div "10 Your street filled with snow, pines holding their breath," at bounding box center [326, 181] width 463 height 13
type textarea "OUr"
type textarea "r"
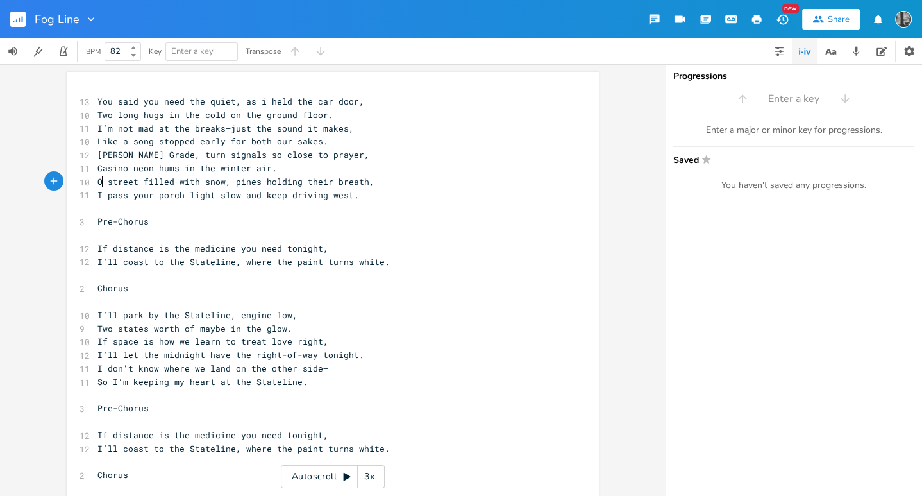
type textarea "ur"
click at [144, 187] on span "Our street filled with snow, pines holding their breath," at bounding box center [240, 182] width 287 height 12
type textarea "s"
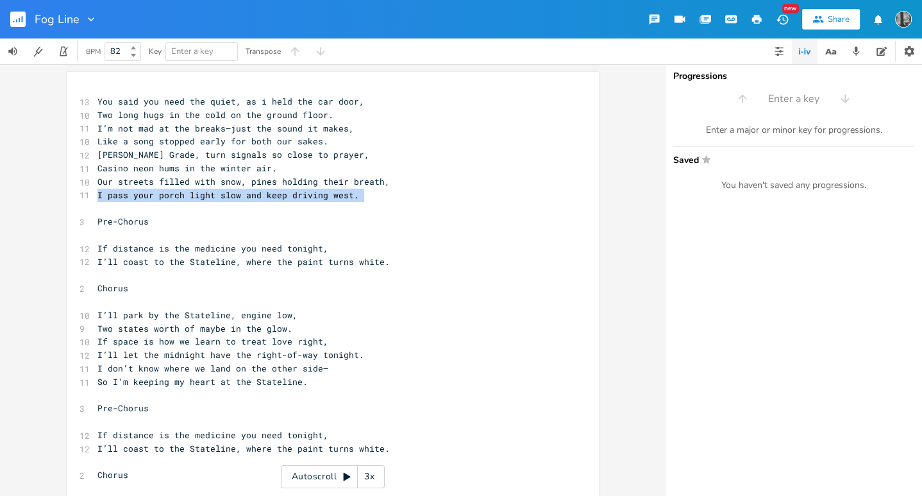
drag, startPoint x: 88, startPoint y: 194, endPoint x: 137, endPoint y: 205, distance: 50.1
click at [137, 205] on div "s x 13 You said you need the quiet, as i held the car door, 10 Two long hugs in…" at bounding box center [333, 499] width 532 height 855
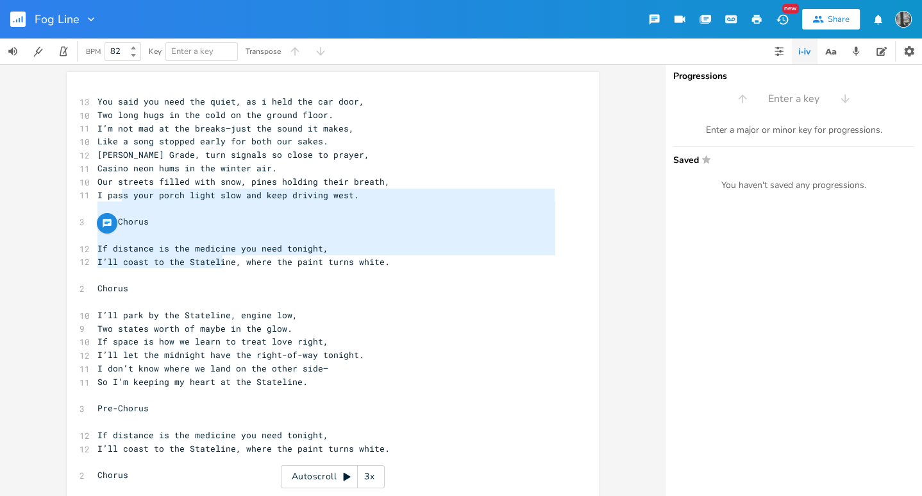
type textarea "s your porch light slow and keep driving west. Pre-Chorus If distance is the me…"
drag, startPoint x: 119, startPoint y: 198, endPoint x: 227, endPoint y: 269, distance: 129.5
click at [227, 269] on div "13 You said you need the quiet, as i held the car door, 10 Two long hugs in the…" at bounding box center [326, 502] width 463 height 814
click at [227, 269] on pre "​" at bounding box center [326, 274] width 463 height 13
